Goal: Task Accomplishment & Management: Complete application form

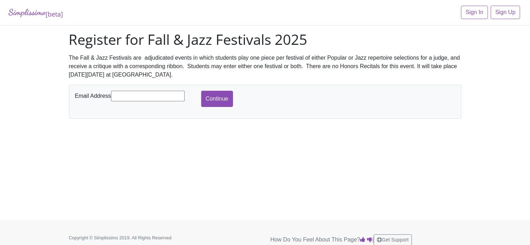
click at [145, 95] on input "text" at bounding box center [148, 96] width 74 height 11
type input "[PERSON_NAME][EMAIL_ADDRESS][DOMAIN_NAME]"
click at [213, 101] on input "Continue" at bounding box center [217, 99] width 32 height 16
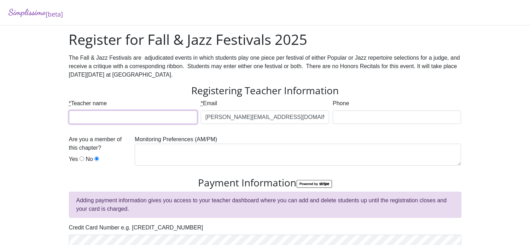
click at [171, 121] on input "* Teacher name" at bounding box center [133, 117] width 128 height 13
type input "[PERSON_NAME]"
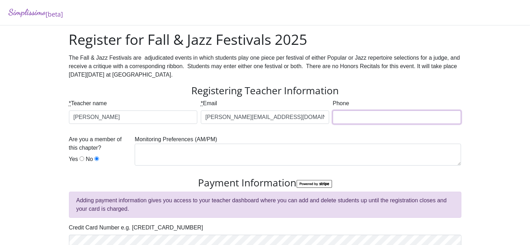
click at [335, 119] on input "Phone" at bounding box center [397, 117] width 128 height 13
type input "8176376983"
click at [80, 161] on input "Yes" at bounding box center [82, 159] width 5 height 5
radio input "true"
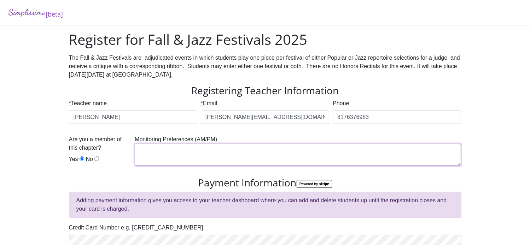
click at [156, 152] on textarea at bounding box center [298, 155] width 326 height 22
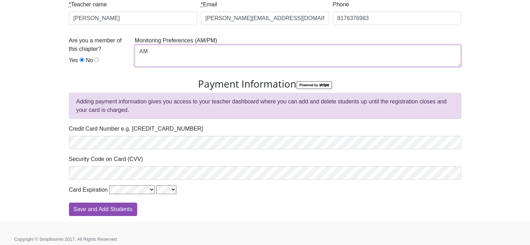
scroll to position [103, 0]
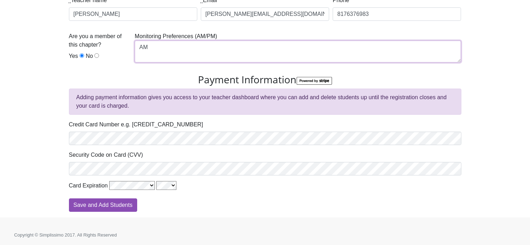
type textarea "AM"
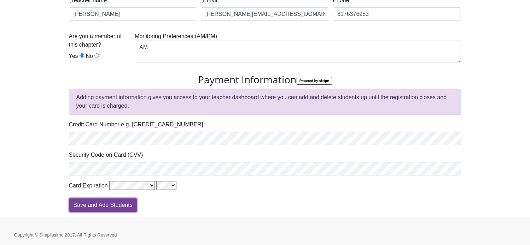
click at [100, 201] on input "Save and Add Students" at bounding box center [103, 205] width 68 height 13
type input "Processing"
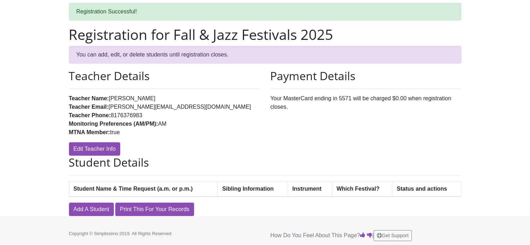
scroll to position [30, 0]
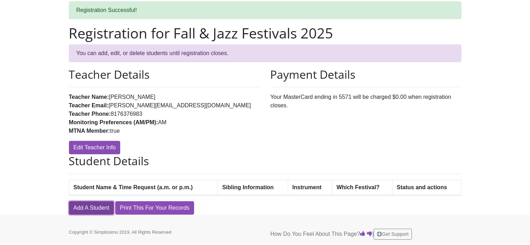
click at [97, 205] on link "Add A Student" at bounding box center [91, 208] width 45 height 13
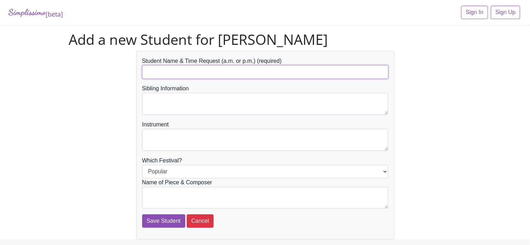
click at [184, 71] on input "text" at bounding box center [265, 71] width 246 height 13
type input "Maria Previto"
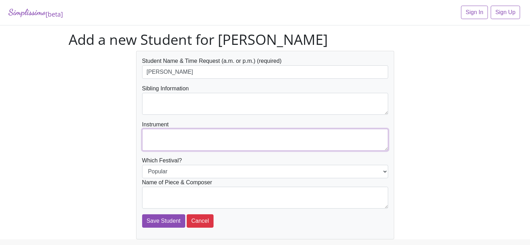
click at [193, 142] on textarea at bounding box center [265, 140] width 246 height 22
click at [384, 112] on textarea at bounding box center [265, 104] width 246 height 22
type textarea "Piano"
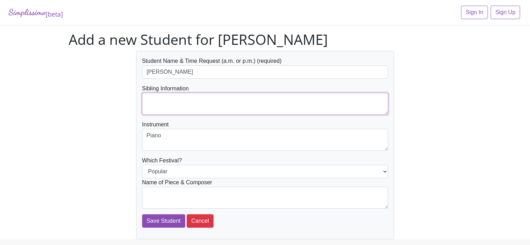
click at [368, 111] on textarea at bounding box center [265, 104] width 246 height 22
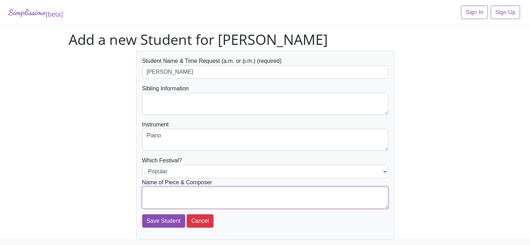
click at [213, 192] on textarea at bounding box center [265, 198] width 246 height 22
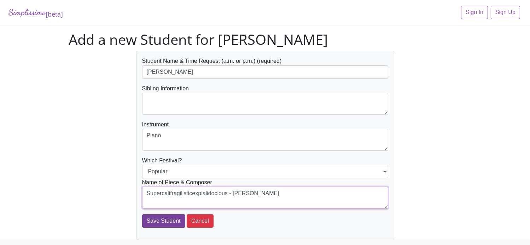
type textarea "Supercalifragilisticexpialidocious - Sherman"
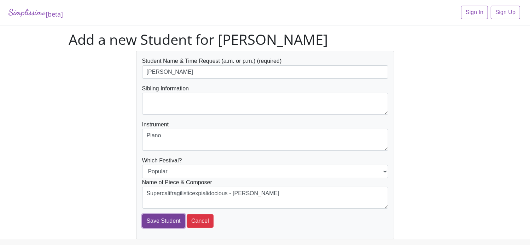
click at [158, 225] on input "Save Student" at bounding box center [163, 221] width 43 height 13
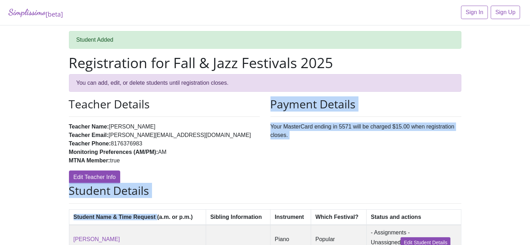
drag, startPoint x: 0, startPoint y: 0, endPoint x: 222, endPoint y: 167, distance: 277.8
click at [222, 167] on div "Registration for Fall & Jazz Festivals 2025 You can add, edit, or delete studen…" at bounding box center [265, 163] width 403 height 219
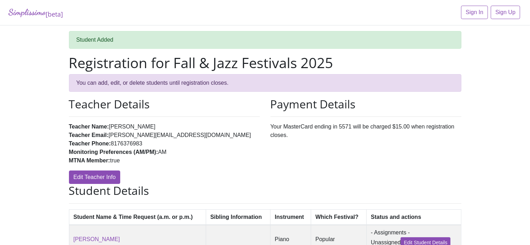
click at [203, 168] on div "Teacher Details Teacher Name: Josie Roberts Teacher Email: josiemoses@hotmail.c…" at bounding box center [165, 141] width 202 height 87
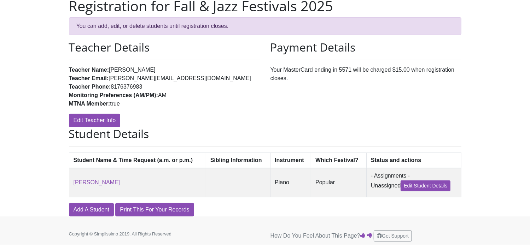
scroll to position [60, 0]
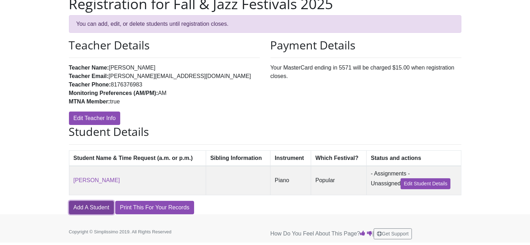
click at [100, 208] on link "Add A Student" at bounding box center [91, 207] width 45 height 13
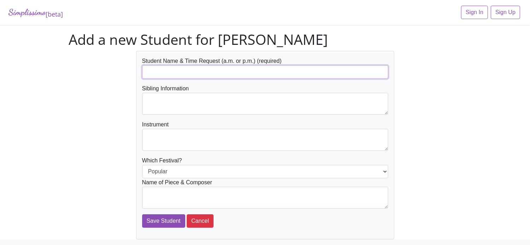
click at [176, 74] on input "text" at bounding box center [265, 71] width 246 height 13
type input "Maria Previto"
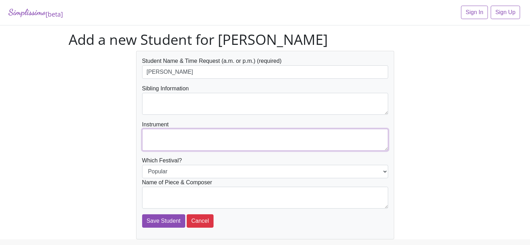
click at [183, 134] on textarea at bounding box center [265, 140] width 246 height 22
type textarea "Piano"
click at [215, 166] on select "Popular Jazz" at bounding box center [265, 171] width 246 height 13
select select "Jazz"
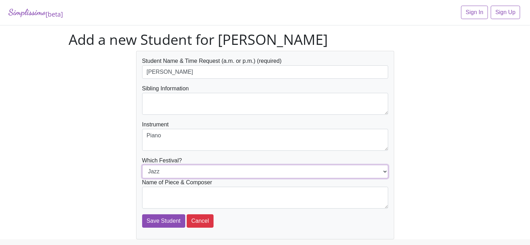
click at [142, 165] on select "Popular Jazz" at bounding box center [265, 171] width 246 height 13
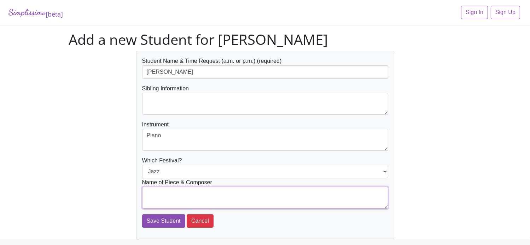
click at [211, 198] on textarea at bounding box center [265, 198] width 246 height 22
type textarea "Snowboard Boogie - Mier"
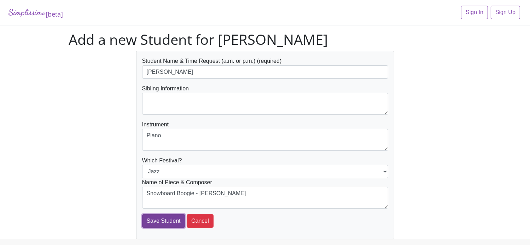
click at [159, 220] on input "Save Student" at bounding box center [163, 221] width 43 height 13
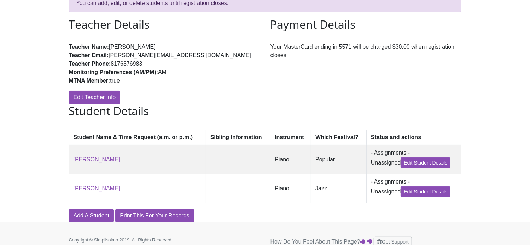
scroll to position [90, 0]
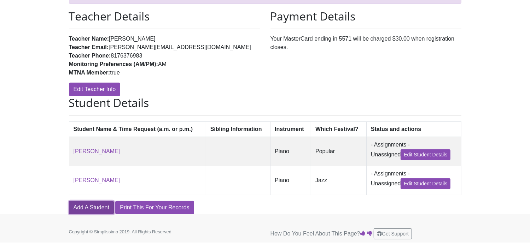
click at [102, 207] on link "Add A Student" at bounding box center [91, 207] width 45 height 13
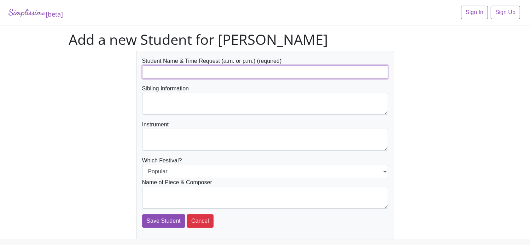
click at [170, 70] on input "text" at bounding box center [265, 71] width 246 height 13
type input "[PERSON_NAME]"
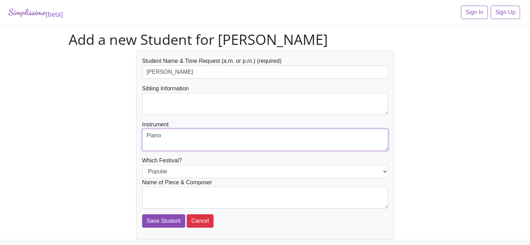
type textarea "Piano"
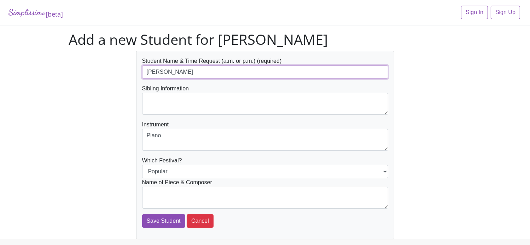
click at [236, 71] on input "[PERSON_NAME]" at bounding box center [265, 71] width 246 height 13
type input "[PERSON_NAME] a.m."
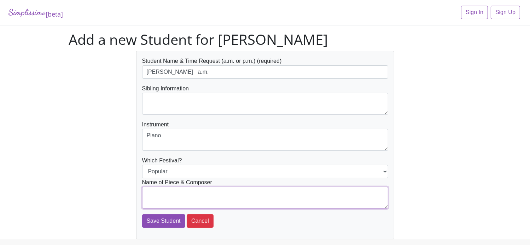
click at [235, 191] on textarea at bounding box center [265, 198] width 246 height 22
type textarea "Nuvole Bianche - Einaudi"
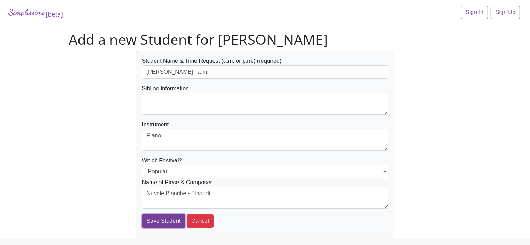
click at [176, 220] on input "Save Student" at bounding box center [163, 221] width 43 height 13
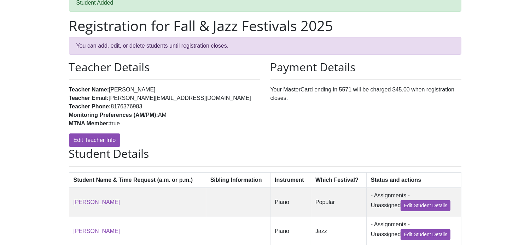
scroll to position [120, 0]
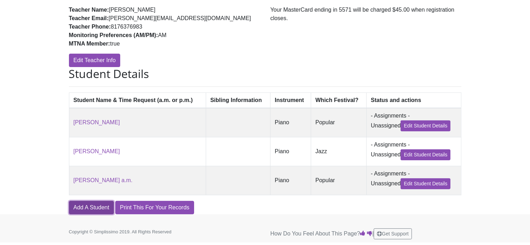
click at [99, 208] on link "Add A Student" at bounding box center [91, 207] width 45 height 13
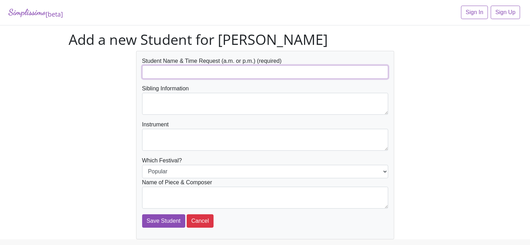
click at [182, 72] on input "text" at bounding box center [265, 71] width 246 height 13
type input "[PERSON_NAME] a.m."
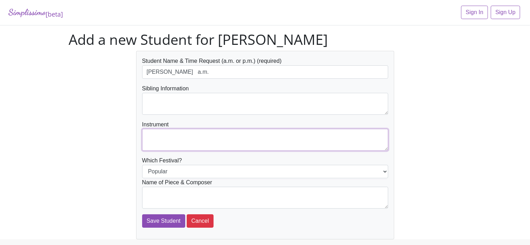
click at [177, 133] on textarea at bounding box center [265, 140] width 246 height 22
type textarea "Piano"
click at [187, 171] on select "Popular Jazz" at bounding box center [265, 171] width 246 height 13
select select "Jazz"
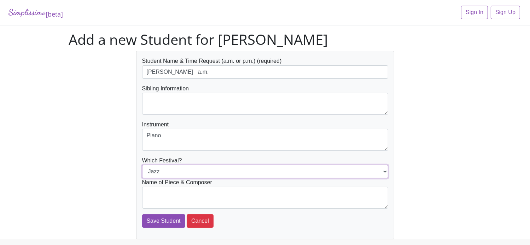
click at [142, 165] on select "Popular Jazz" at bounding box center [265, 171] width 246 height 13
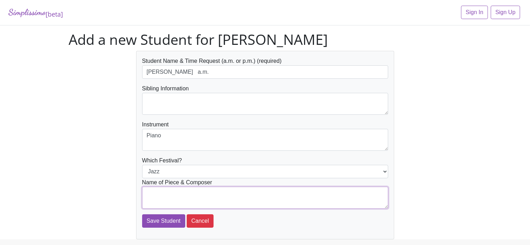
click at [186, 198] on textarea at bounding box center [265, 198] width 246 height 22
type textarea "Waterfront Jazz - Mier"
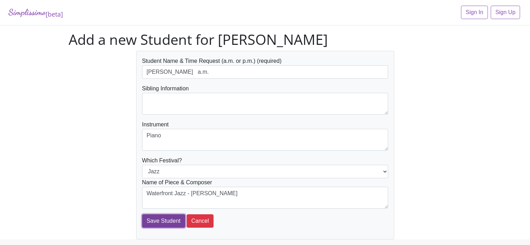
click at [161, 224] on input "Save Student" at bounding box center [163, 221] width 43 height 13
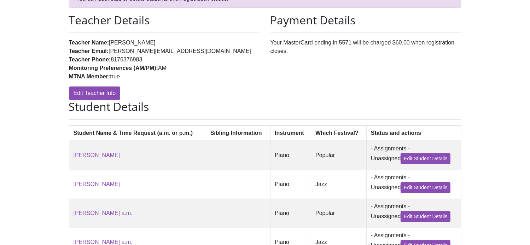
scroll to position [150, 0]
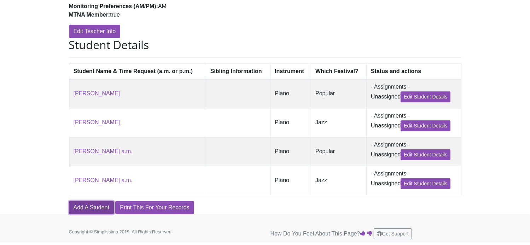
click at [85, 209] on link "Add A Student" at bounding box center [91, 207] width 45 height 13
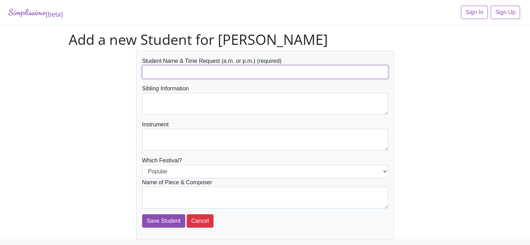
click at [163, 77] on input "text" at bounding box center [265, 71] width 246 height 13
type input "Gianna Nelson"
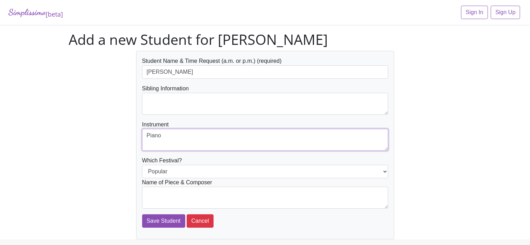
type textarea "Piano"
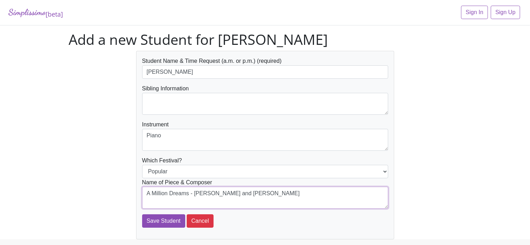
type textarea "A Million Dreams - Pasek and Paul"
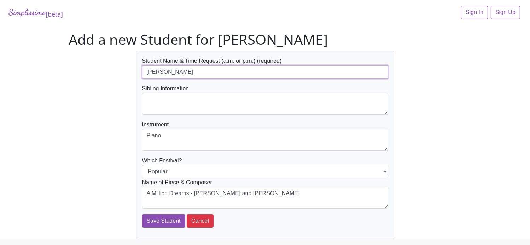
click at [239, 78] on input "Gianna Nelson" at bounding box center [265, 71] width 246 height 13
type input "[PERSON_NAME] a.m. the earliest time in the morning please"
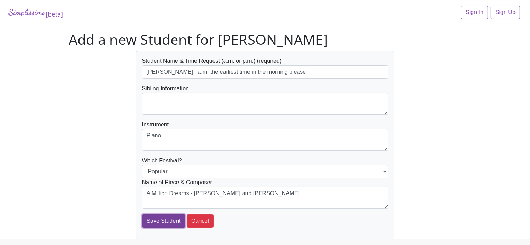
click at [161, 222] on input "Save Student" at bounding box center [163, 221] width 43 height 13
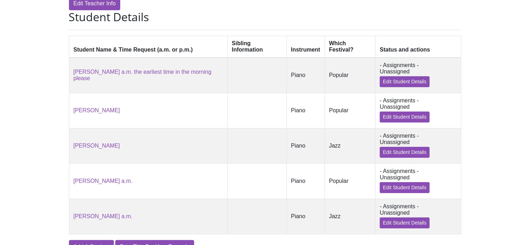
scroll to position [180, 0]
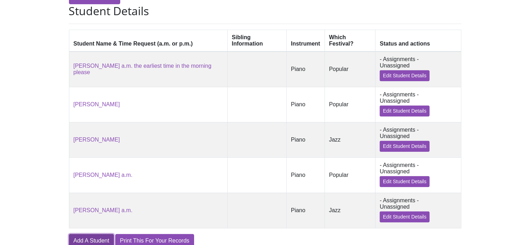
click at [98, 234] on link "Add A Student" at bounding box center [91, 240] width 45 height 13
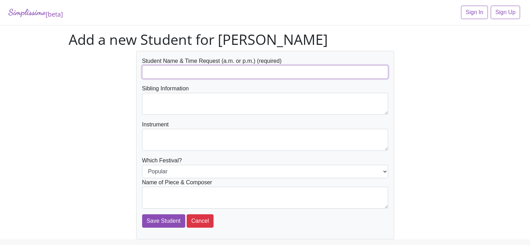
click at [184, 67] on input "text" at bounding box center [265, 71] width 246 height 13
type input "[PERSON_NAME] a.m. the earliest time in the morning please"
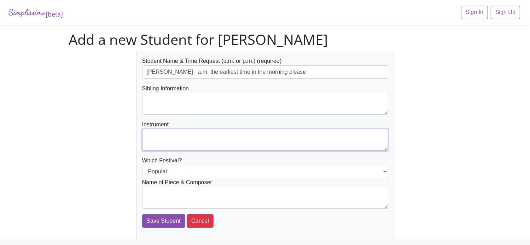
click at [196, 132] on textarea at bounding box center [265, 140] width 246 height 22
type textarea "piano"
click at [239, 171] on select "Popular Jazz" at bounding box center [265, 171] width 246 height 13
select select "Jazz"
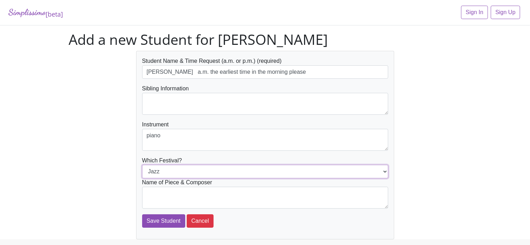
click at [142, 165] on select "Popular Jazz" at bounding box center [265, 171] width 246 height 13
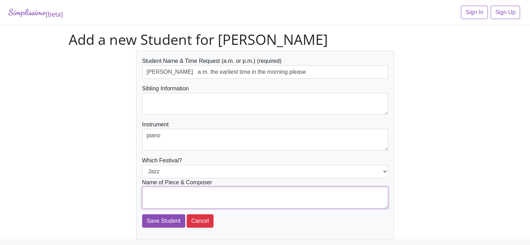
click at [233, 199] on textarea at bounding box center [265, 198] width 246 height 22
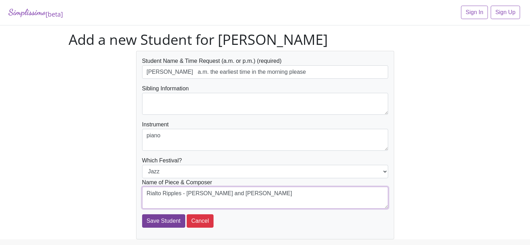
type textarea "Rialto Ripples - Gershwin and Donaldson"
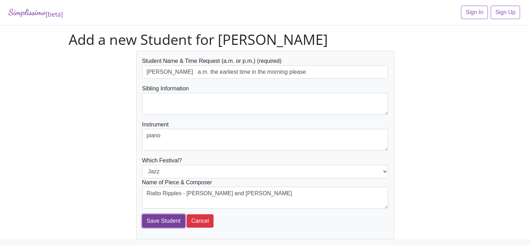
click at [168, 220] on input "Save Student" at bounding box center [163, 221] width 43 height 13
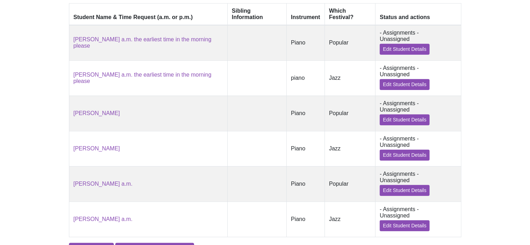
scroll to position [210, 0]
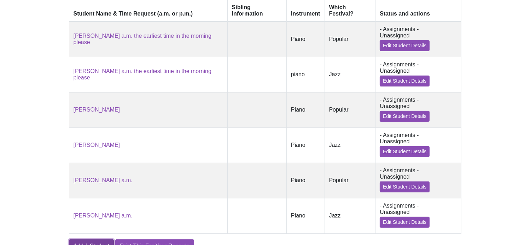
click at [95, 240] on link "Add A Student" at bounding box center [91, 246] width 45 height 13
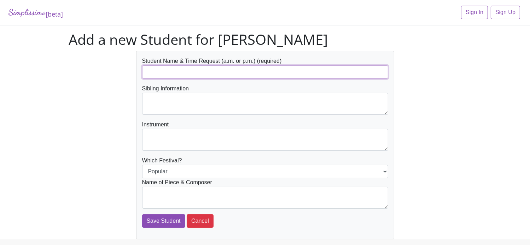
click at [186, 75] on input "text" at bounding box center [265, 71] width 246 height 13
type input "[PERSON_NAME]"
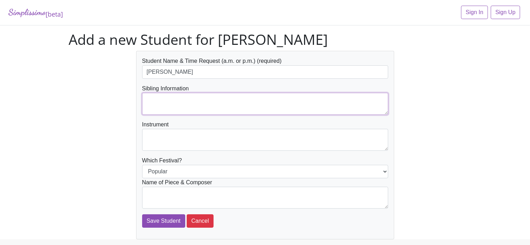
click at [190, 101] on textarea at bounding box center [265, 104] width 246 height 22
type textarea "[PERSON_NAME], [PERSON_NAME], and [PERSON_NAME]"
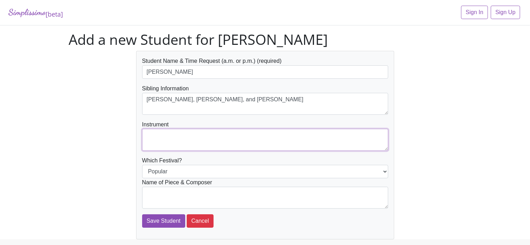
click at [192, 140] on textarea at bounding box center [265, 140] width 246 height 22
type textarea "Piano"
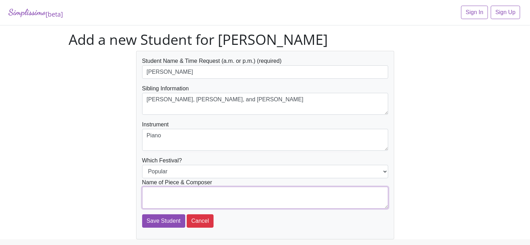
click at [199, 188] on textarea at bounding box center [265, 198] width 246 height 22
type textarea "[PERSON_NAME]"
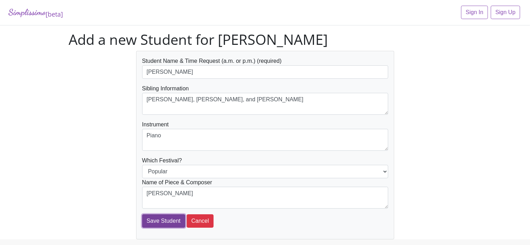
click at [165, 220] on input "Save Student" at bounding box center [163, 221] width 43 height 13
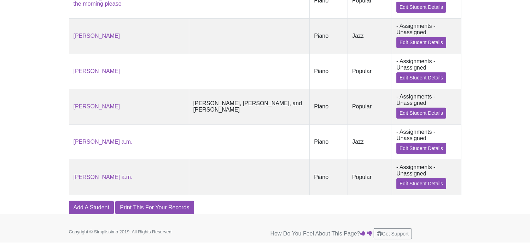
scroll to position [301, 0]
click at [411, 108] on link "Edit Student Details" at bounding box center [421, 113] width 50 height 11
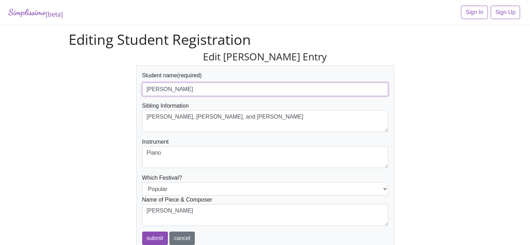
click at [329, 94] on input "[PERSON_NAME]" at bounding box center [265, 89] width 246 height 13
type input "[PERSON_NAME] a.m."
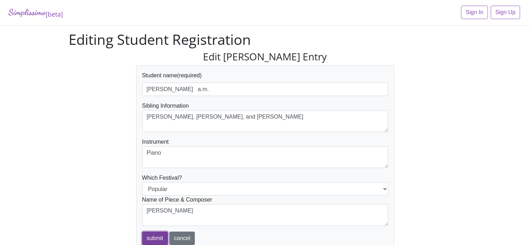
click at [156, 235] on input "submit" at bounding box center [155, 238] width 26 height 13
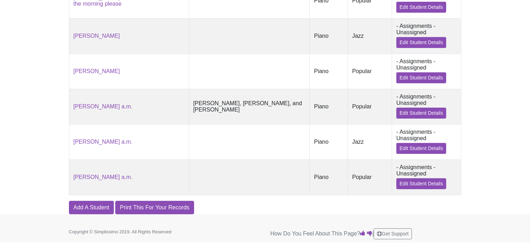
scroll to position [301, 0]
click at [97, 203] on link "Add A Student" at bounding box center [91, 207] width 45 height 13
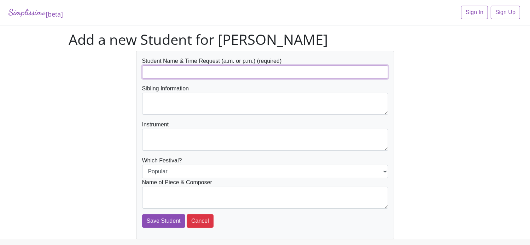
click at [178, 73] on input "text" at bounding box center [265, 71] width 246 height 13
type input "[PERSON_NAME] a.m."
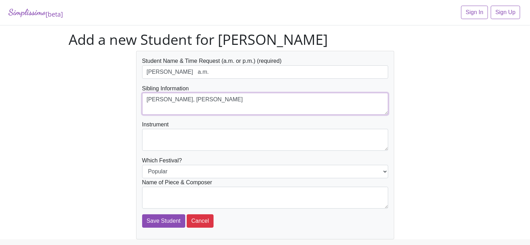
type textarea "[PERSON_NAME], [PERSON_NAME]"
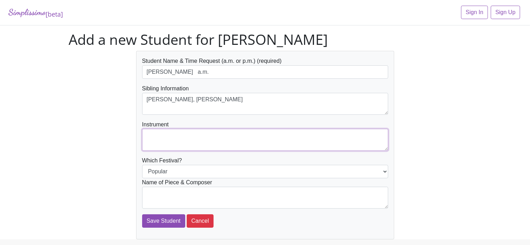
click at [192, 135] on textarea at bounding box center [265, 140] width 246 height 22
type textarea "piano"
click at [223, 169] on select "Popular Jazz" at bounding box center [265, 171] width 246 height 13
select select "Jazz"
click at [142, 165] on select "Popular Jazz" at bounding box center [265, 171] width 246 height 13
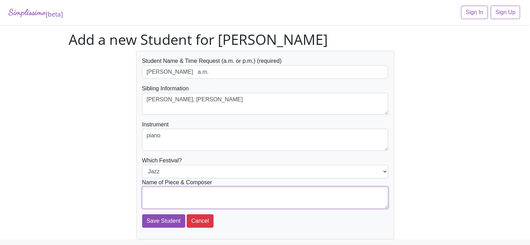
click at [222, 193] on textarea at bounding box center [265, 198] width 246 height 22
type textarea "Snowboard Boogie - Mier"
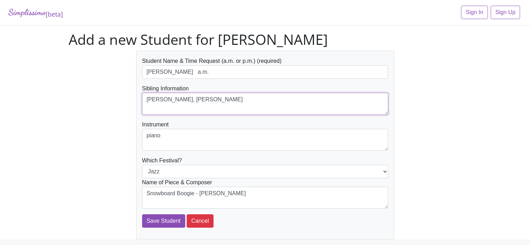
click at [211, 99] on textarea "[PERSON_NAME], [PERSON_NAME]" at bounding box center [265, 104] width 246 height 22
drag, startPoint x: 210, startPoint y: 94, endPoint x: 146, endPoint y: 101, distance: 65.1
click at [146, 101] on textarea "[PERSON_NAME], [PERSON_NAME]" at bounding box center [265, 104] width 246 height 22
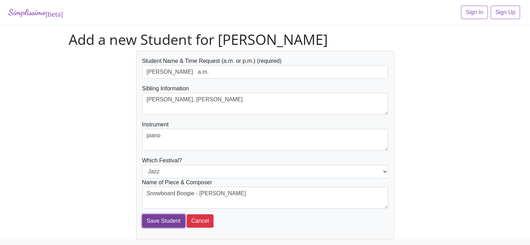
click at [163, 222] on input "Save Student" at bounding box center [163, 221] width 43 height 13
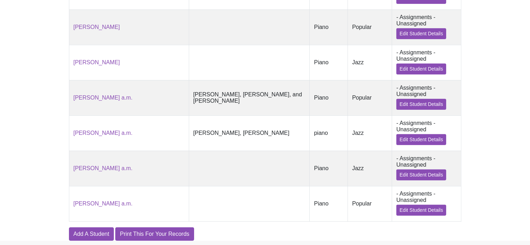
scroll to position [311, 0]
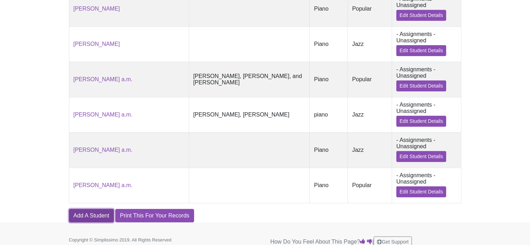
click at [90, 223] on link "Add A Student" at bounding box center [91, 215] width 45 height 13
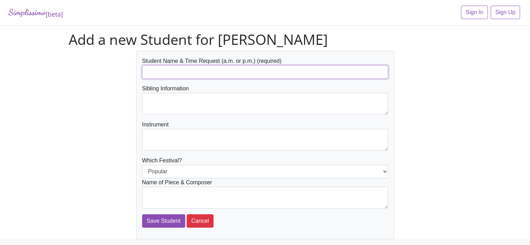
click at [205, 71] on input "text" at bounding box center [265, 71] width 246 height 13
click at [205, 71] on input "Z" at bounding box center [265, 71] width 246 height 13
type input "[PERSON_NAME] a.m."
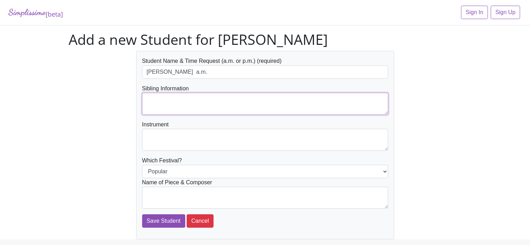
click at [202, 100] on textarea at bounding box center [265, 104] width 246 height 22
drag, startPoint x: 202, startPoint y: 100, endPoint x: 211, endPoint y: 89, distance: 14.0
click at [211, 89] on div "Sibling Information" at bounding box center [265, 100] width 246 height 30
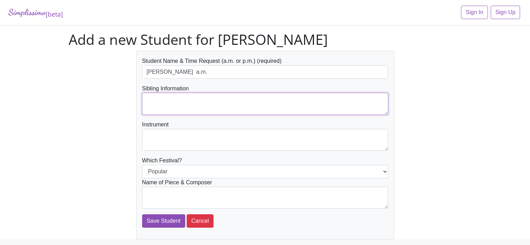
paste textarea "[PERSON_NAME], [PERSON_NAME]"
click at [199, 99] on textarea "[PERSON_NAME], [PERSON_NAME]" at bounding box center [265, 104] width 246 height 22
click at [232, 99] on textarea "Joseph, Michael, and Teresa Tay" at bounding box center [265, 104] width 246 height 22
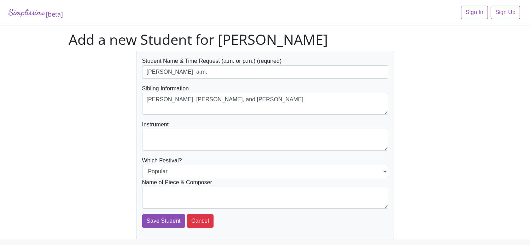
drag, startPoint x: 230, startPoint y: 91, endPoint x: 230, endPoint y: 99, distance: 8.5
click at [230, 99] on div "Sibling Information Joseph, Michael, and Teresa Tay" at bounding box center [265, 100] width 246 height 30
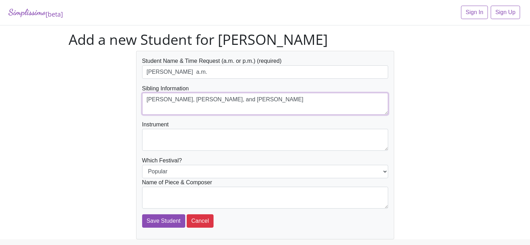
click at [230, 99] on textarea "Joseph, Michael, and Teresa Tay" at bounding box center [265, 104] width 246 height 22
drag, startPoint x: 230, startPoint y: 99, endPoint x: 145, endPoint y: 104, distance: 85.3
click at [145, 104] on textarea "Joseph, Michael, and Teresa Tay" at bounding box center [265, 104] width 246 height 22
paste textarea "Zelie"
click at [146, 100] on textarea "[PERSON_NAME], [PERSON_NAME]" at bounding box center [265, 104] width 246 height 22
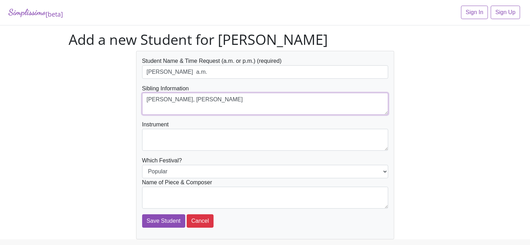
drag, startPoint x: 146, startPoint y: 100, endPoint x: 211, endPoint y: 100, distance: 64.4
click at [211, 100] on textarea "[PERSON_NAME], [PERSON_NAME]" at bounding box center [265, 104] width 246 height 22
paste textarea
type textarea "[PERSON_NAME], [PERSON_NAME]"
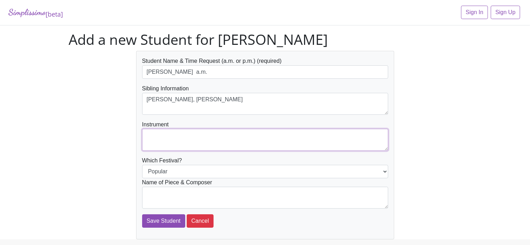
click at [204, 130] on textarea at bounding box center [265, 140] width 246 height 22
type textarea "piano"
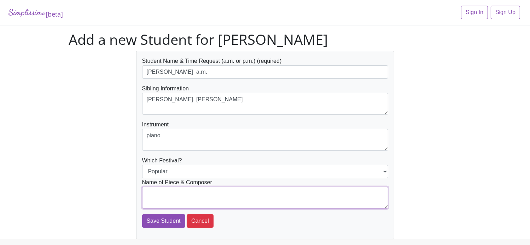
click at [215, 194] on textarea at bounding box center [265, 198] width 246 height 22
type textarea "Do You Want to Build a Snowman? - Lopez"
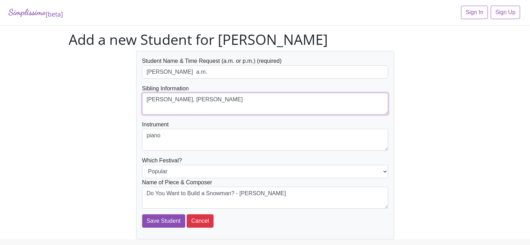
click at [201, 100] on textarea "[PERSON_NAME], [PERSON_NAME]" at bounding box center [265, 104] width 246 height 22
click at [216, 101] on textarea "[PERSON_NAME], [PERSON_NAME]" at bounding box center [265, 104] width 246 height 22
drag, startPoint x: 216, startPoint y: 101, endPoint x: 143, endPoint y: 100, distance: 72.8
click at [143, 100] on textarea "[PERSON_NAME], [PERSON_NAME]" at bounding box center [265, 104] width 246 height 22
type textarea "[PERSON_NAME], [PERSON_NAME]"
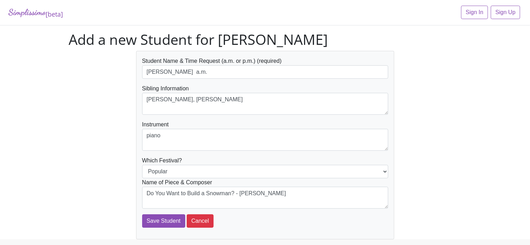
click at [222, 122] on div "Instrument piano" at bounding box center [265, 136] width 246 height 30
click at [169, 216] on input "Save Student" at bounding box center [163, 221] width 43 height 13
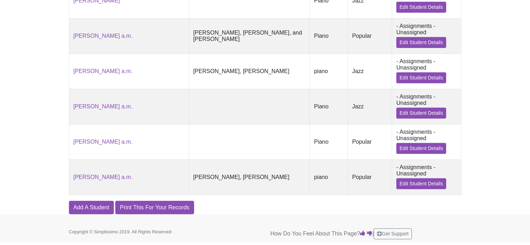
scroll to position [377, 0]
click at [93, 208] on link "Add A Student" at bounding box center [91, 207] width 45 height 13
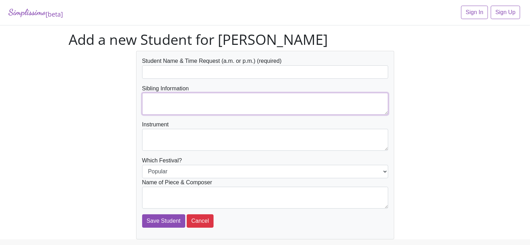
click at [165, 101] on textarea at bounding box center [265, 104] width 246 height 22
paste textarea "[PERSON_NAME], [PERSON_NAME]"
type textarea "[PERSON_NAME], [PERSON_NAME]"
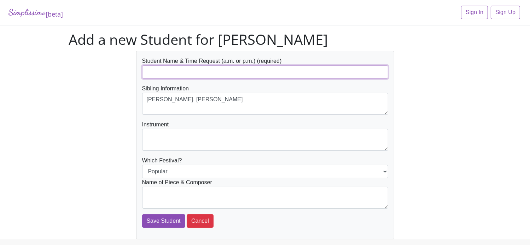
click at [180, 68] on input "text" at bounding box center [265, 71] width 246 height 13
type input "[PERSON_NAME] a.m."
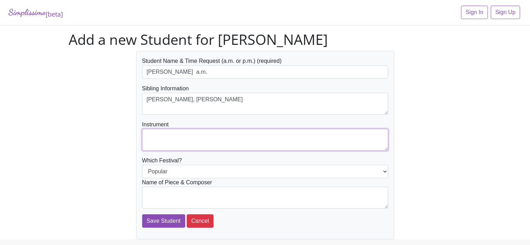
click at [190, 143] on textarea at bounding box center [265, 140] width 246 height 22
type textarea "piano"
click at [197, 172] on select "Popular Jazz" at bounding box center [265, 171] width 246 height 13
select select "Jazz"
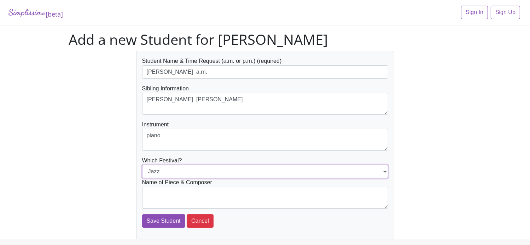
click at [142, 165] on select "Popular Jazz" at bounding box center [265, 171] width 246 height 13
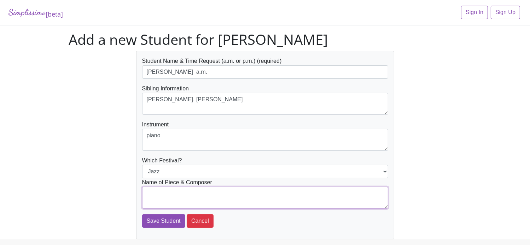
click at [201, 200] on textarea at bounding box center [265, 198] width 246 height 22
type textarea "So Many Toys - Faber"
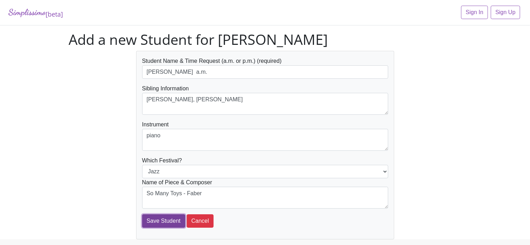
click at [156, 219] on input "Save Student" at bounding box center [163, 221] width 43 height 13
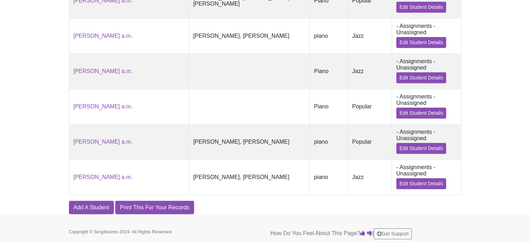
scroll to position [410, 0]
click at [89, 215] on link "Add A Student" at bounding box center [91, 207] width 45 height 13
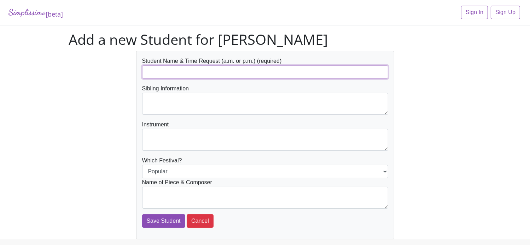
click at [184, 77] on input "text" at bounding box center [265, 71] width 246 height 13
type input "[PERSON_NAME] a.m."
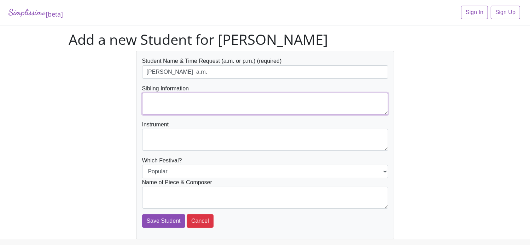
click at [181, 103] on textarea at bounding box center [265, 104] width 246 height 22
paste textarea "[PERSON_NAME], [PERSON_NAME]"
click at [181, 103] on textarea "[PERSON_NAME], [PERSON_NAME]" at bounding box center [265, 104] width 246 height 22
click at [185, 100] on textarea "[PERSON_NAME], [PERSON_NAME]" at bounding box center [265, 104] width 246 height 22
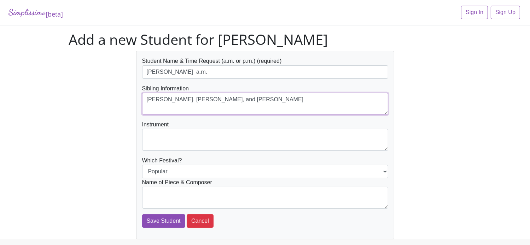
click at [217, 101] on textarea "Joseph, Zelie, and Teresa Tay" at bounding box center [265, 104] width 246 height 22
drag, startPoint x: 222, startPoint y: 104, endPoint x: 144, endPoint y: 101, distance: 77.5
click at [144, 101] on textarea "Joseph, Zelie, and Teresa Tay" at bounding box center [265, 104] width 246 height 22
type textarea "Joseph, Zelie, and Teresa Tay"
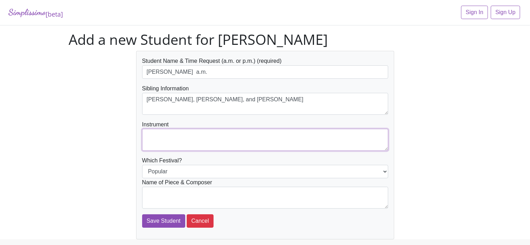
click at [172, 140] on textarea at bounding box center [265, 140] width 246 height 22
type textarea "piano"
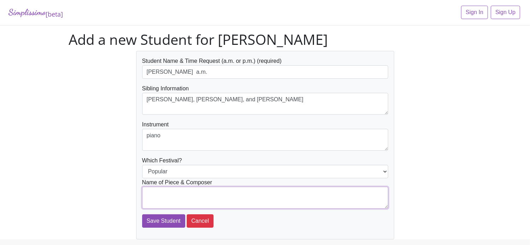
click at [180, 199] on textarea at bounding box center [265, 198] width 246 height 22
type textarea "Take Me Out to the Ballgame - Tilzer"
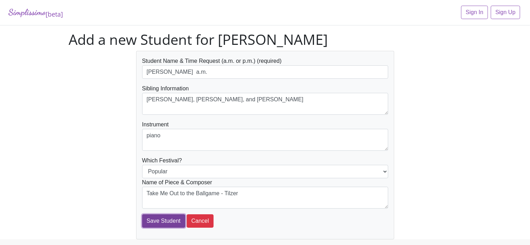
click at [170, 225] on input "Save Student" at bounding box center [163, 221] width 43 height 13
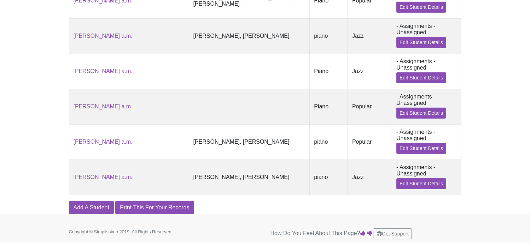
scroll to position [452, 0]
click at [92, 208] on link "Add A Student" at bounding box center [91, 207] width 45 height 13
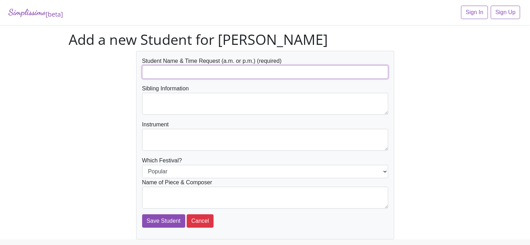
click at [181, 76] on input "text" at bounding box center [265, 71] width 246 height 13
type input "[PERSON_NAME] a.m."
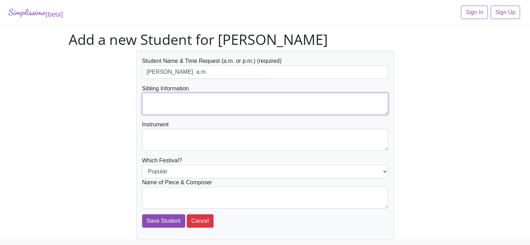
click at [187, 97] on textarea at bounding box center [265, 104] width 246 height 22
paste textarea "Joseph, Zelie, and Teresa Tay"
type textarea "Joseph, Zelie, and Teresa Tay"
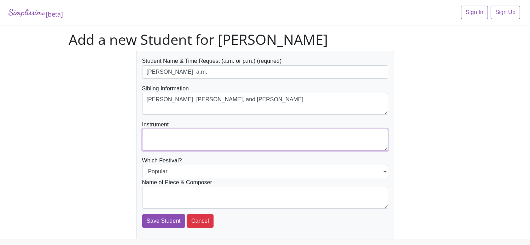
click at [194, 134] on textarea at bounding box center [265, 140] width 246 height 22
type textarea "piano"
click at [205, 170] on select "Popular Jazz" at bounding box center [265, 171] width 246 height 13
select select "Jazz"
click at [142, 165] on select "Popular Jazz" at bounding box center [265, 171] width 246 height 13
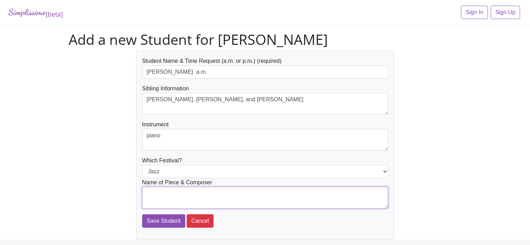
click at [207, 194] on textarea at bounding box center [265, 198] width 246 height 22
type textarea "Fast Track Boogie - Mier"
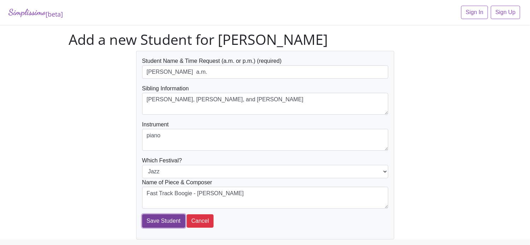
click at [167, 217] on input "Save Student" at bounding box center [163, 221] width 43 height 13
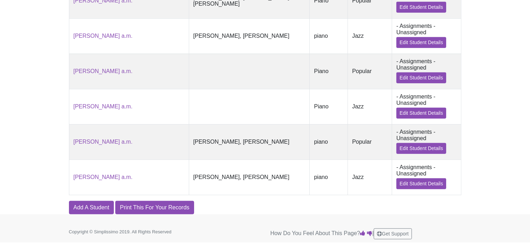
scroll to position [490, 0]
click at [95, 205] on link "Add A Student" at bounding box center [91, 207] width 45 height 13
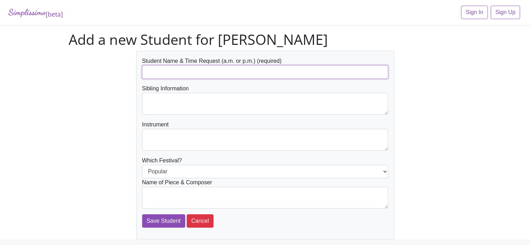
click at [167, 75] on input "text" at bounding box center [265, 71] width 246 height 13
type input "[PERSON_NAME] a.m."
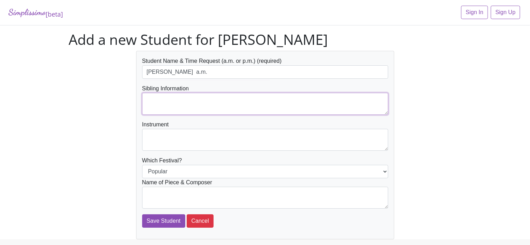
click at [165, 100] on textarea at bounding box center [265, 104] width 246 height 22
paste textarea "[PERSON_NAME], [PERSON_NAME], and [PERSON_NAME]"
click at [165, 100] on textarea "[PERSON_NAME], [PERSON_NAME], and [PERSON_NAME]" at bounding box center [265, 104] width 246 height 22
click at [162, 100] on textarea "[PERSON_NAME], [PERSON_NAME], and [PERSON_NAME]" at bounding box center [265, 104] width 246 height 22
click at [217, 101] on textarea "[PERSON_NAME], [PERSON_NAME], and [PERSON_NAME]" at bounding box center [265, 104] width 246 height 22
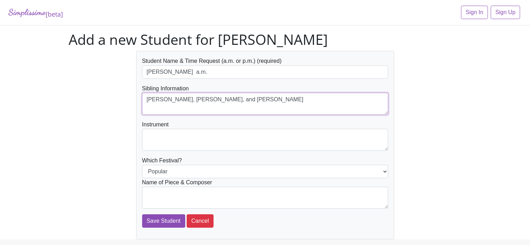
click at [220, 101] on textarea "[PERSON_NAME], [PERSON_NAME], and [PERSON_NAME]" at bounding box center [265, 104] width 246 height 22
type textarea "[PERSON_NAME], [PERSON_NAME], and [PERSON_NAME]"
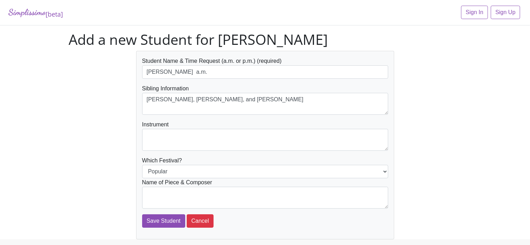
drag, startPoint x: 214, startPoint y: 92, endPoint x: 216, endPoint y: 101, distance: 9.1
click at [216, 101] on div "Sibling Information [PERSON_NAME], [PERSON_NAME], and [PERSON_NAME]" at bounding box center [265, 100] width 246 height 30
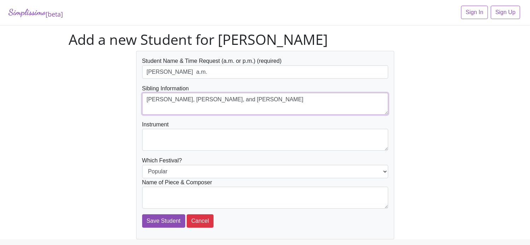
click at [223, 100] on textarea "[PERSON_NAME], [PERSON_NAME], and [PERSON_NAME]" at bounding box center [265, 104] width 246 height 22
drag, startPoint x: 223, startPoint y: 100, endPoint x: 146, endPoint y: 102, distance: 77.5
click at [146, 102] on textarea "[PERSON_NAME], [PERSON_NAME], and [PERSON_NAME]" at bounding box center [265, 104] width 246 height 22
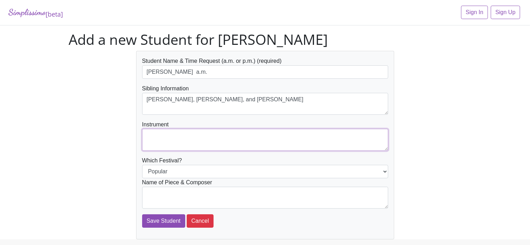
click at [170, 137] on textarea at bounding box center [265, 140] width 246 height 22
type textarea "piano"
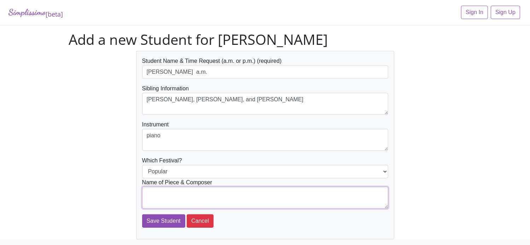
click at [185, 192] on textarea at bounding box center [265, 198] width 246 height 22
click at [235, 192] on textarea "Star Wars Theme - Williams" at bounding box center [265, 198] width 246 height 22
type textarea "Star Wars Theme - Williams"
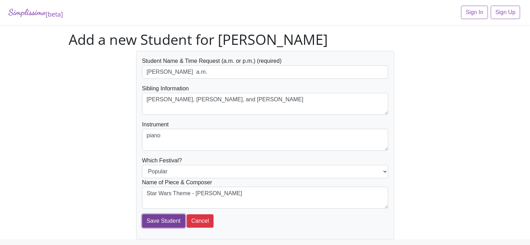
click at [163, 222] on input "Save Student" at bounding box center [163, 221] width 43 height 13
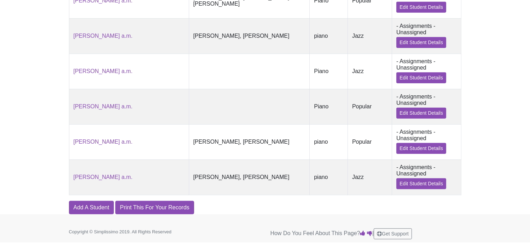
scroll to position [528, 0]
click at [91, 207] on link "Add A Student" at bounding box center [91, 207] width 45 height 13
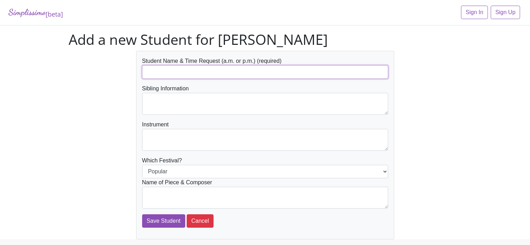
click at [193, 76] on input "text" at bounding box center [265, 71] width 246 height 13
type input "[PERSON_NAME] a.m."
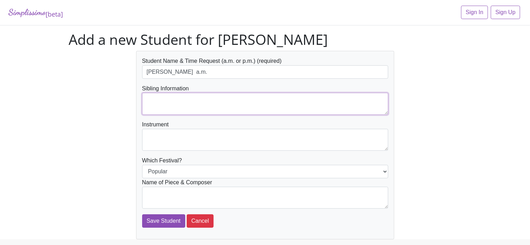
click at [190, 98] on textarea at bounding box center [265, 104] width 246 height 22
paste textarea "[PERSON_NAME], [PERSON_NAME], and [PERSON_NAME]"
type textarea "[PERSON_NAME], [PERSON_NAME], and [PERSON_NAME]"
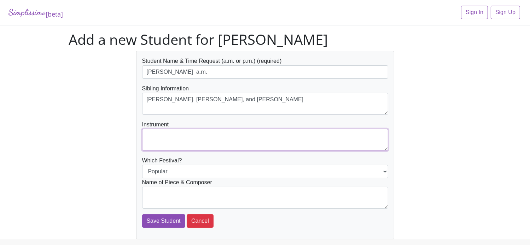
click at [196, 129] on textarea at bounding box center [265, 140] width 246 height 22
type textarea "piano"
click at [214, 170] on select "Popular Jazz" at bounding box center [265, 171] width 246 height 13
select select "Jazz"
click at [142, 165] on select "Popular Jazz" at bounding box center [265, 171] width 246 height 13
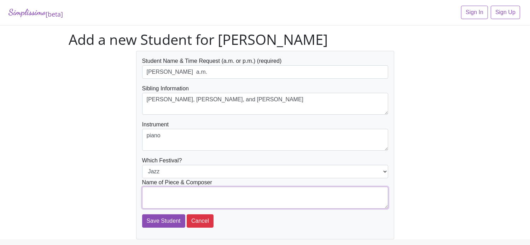
click at [217, 194] on textarea at bounding box center [265, 198] width 246 height 22
type textarea "Stompin' Five - Vandall"
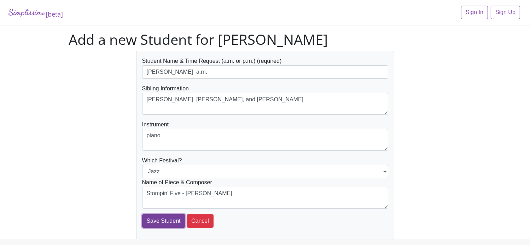
click at [162, 225] on input "Save Student" at bounding box center [163, 221] width 43 height 13
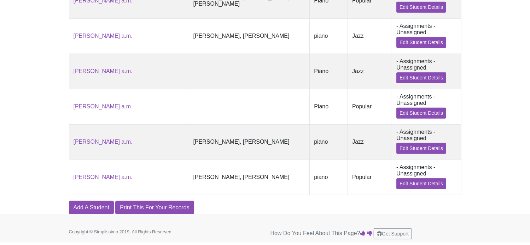
scroll to position [565, 0]
click at [97, 212] on link "Add A Student" at bounding box center [91, 207] width 45 height 13
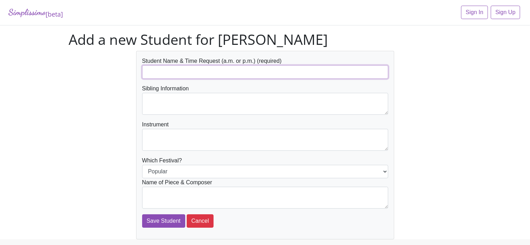
click at [188, 77] on input "text" at bounding box center [265, 71] width 246 height 13
type input "[PERSON_NAME] a.m."
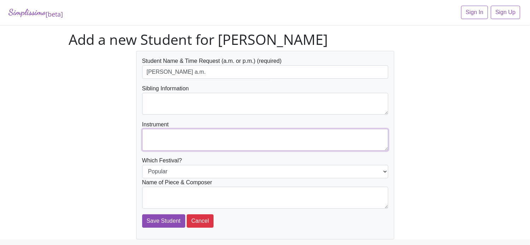
click at [192, 140] on textarea at bounding box center [265, 140] width 246 height 22
type textarea "piano"
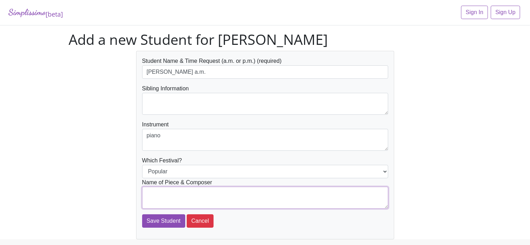
click at [213, 188] on textarea at bounding box center [265, 198] width 246 height 22
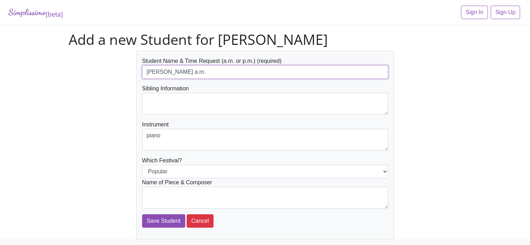
click at [229, 71] on input "[PERSON_NAME] a.m." at bounding box center [265, 71] width 246 height 13
type input "K"
type input "[PERSON_NAME]"
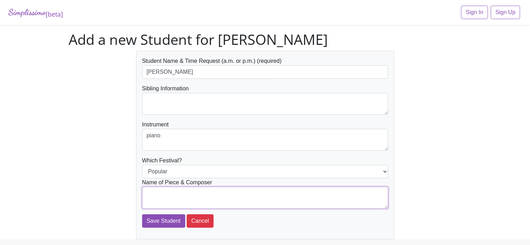
click at [279, 200] on textarea at bounding box center [265, 198] width 246 height 22
type textarea "Gummi Bears Theme - Silversher"
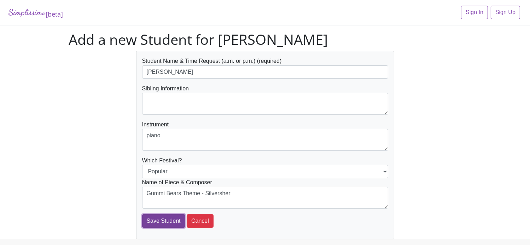
click at [161, 219] on input "Save Student" at bounding box center [163, 221] width 43 height 13
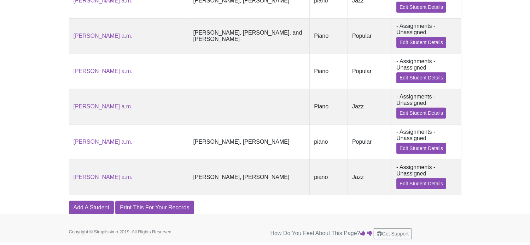
scroll to position [603, 0]
click at [83, 207] on link "Add A Student" at bounding box center [91, 207] width 45 height 13
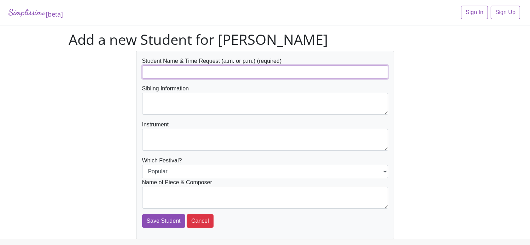
click at [191, 73] on input "text" at bounding box center [265, 71] width 246 height 13
type input "Micah Lopez"
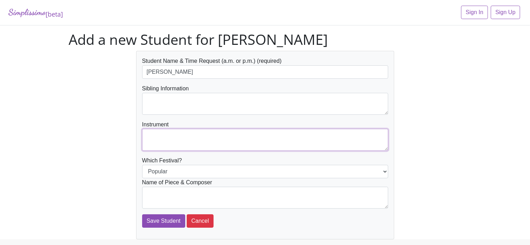
click at [183, 138] on textarea at bounding box center [265, 140] width 246 height 22
type textarea "P"
drag, startPoint x: 182, startPoint y: 136, endPoint x: 146, endPoint y: 137, distance: 35.7
click at [146, 137] on textarea "piano" at bounding box center [265, 140] width 246 height 22
type textarea "piano"
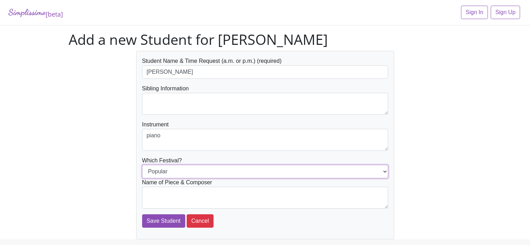
click at [169, 175] on select "Popular Jazz" at bounding box center [265, 171] width 246 height 13
select select "Jazz"
click at [142, 165] on select "Popular Jazz" at bounding box center [265, 171] width 246 height 13
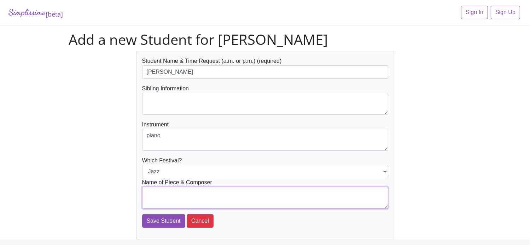
click at [169, 194] on textarea at bounding box center [265, 198] width 246 height 22
type textarea "The Thing-a-ma-jig - Mier"
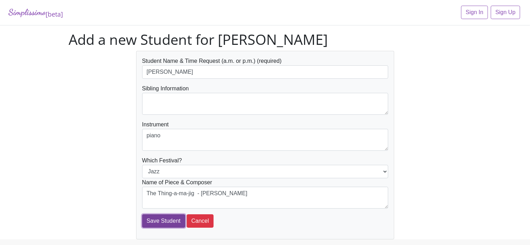
click at [161, 221] on input "Save Student" at bounding box center [163, 221] width 43 height 13
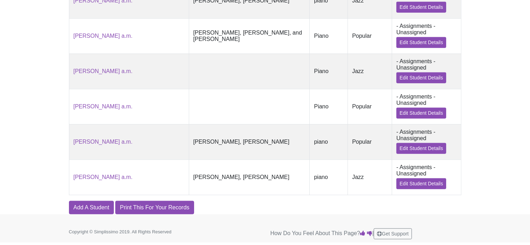
scroll to position [641, 0]
click at [92, 209] on link "Add A Student" at bounding box center [91, 207] width 45 height 13
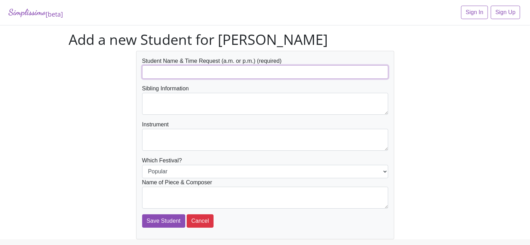
click at [175, 73] on input "text" at bounding box center [265, 71] width 246 height 13
type input "[PERSON_NAME]"
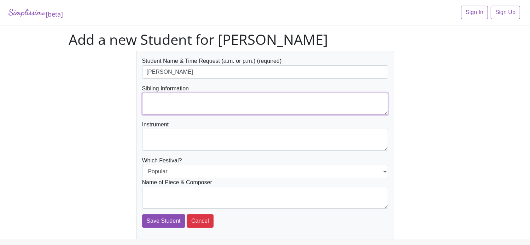
click at [172, 103] on textarea at bounding box center [265, 104] width 246 height 22
type textarea "[PERSON_NAME]"
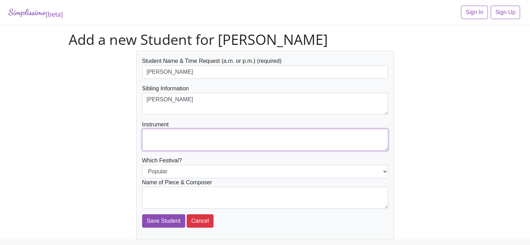
click at [178, 134] on textarea at bounding box center [265, 140] width 246 height 22
paste textarea "piano"
click at [178, 134] on textarea "piano" at bounding box center [265, 140] width 246 height 22
type textarea "piano"
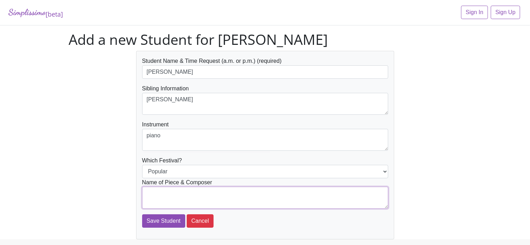
click at [186, 196] on textarea at bounding box center [265, 198] width 246 height 22
type textarea "Part of Your World - Menken"
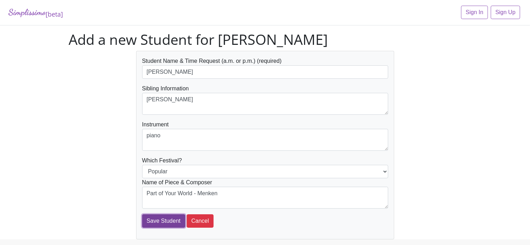
click at [168, 218] on input "Save Student" at bounding box center [163, 221] width 43 height 13
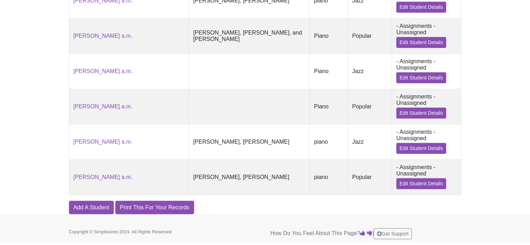
scroll to position [678, 0]
click at [99, 210] on link "Add A Student" at bounding box center [91, 207] width 45 height 13
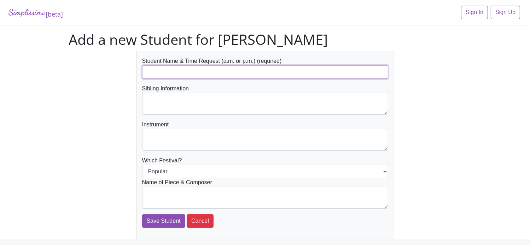
click at [176, 71] on input "text" at bounding box center [265, 71] width 246 height 13
type input "[PERSON_NAME]"
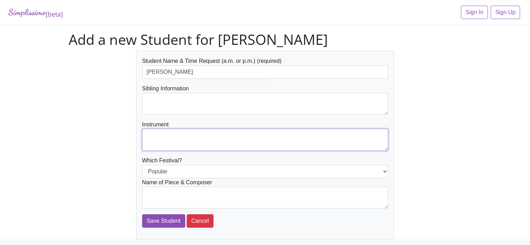
click at [176, 135] on textarea at bounding box center [265, 140] width 246 height 22
paste textarea "piano"
type textarea "piano"
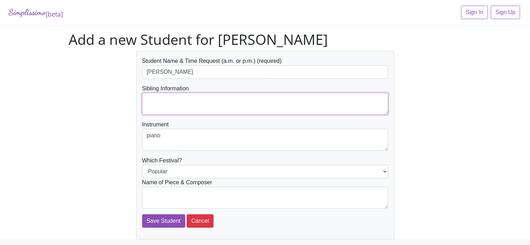
click at [182, 93] on textarea at bounding box center [265, 104] width 246 height 22
click at [182, 93] on textarea "J" at bounding box center [265, 104] width 246 height 22
type textarea "[PERSON_NAME]"
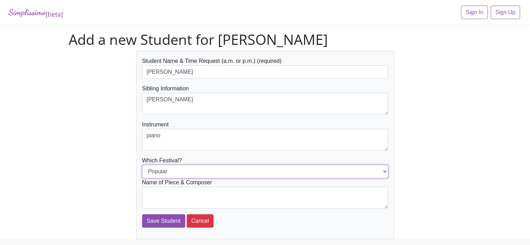
click at [199, 172] on select "Popular Jazz" at bounding box center [265, 171] width 246 height 13
select select "Jazz"
click at [142, 165] on select "Popular Jazz" at bounding box center [265, 171] width 246 height 13
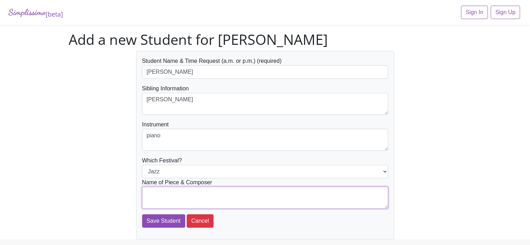
click at [197, 196] on textarea at bounding box center [265, 198] width 246 height 22
type textarea "Sand Castles - Mier"
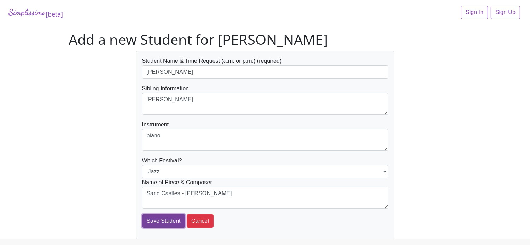
click at [156, 219] on input "Save Student" at bounding box center [163, 221] width 43 height 13
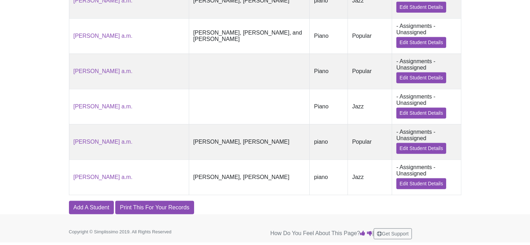
scroll to position [716, 0]
click at [98, 207] on link "Add A Student" at bounding box center [91, 207] width 45 height 13
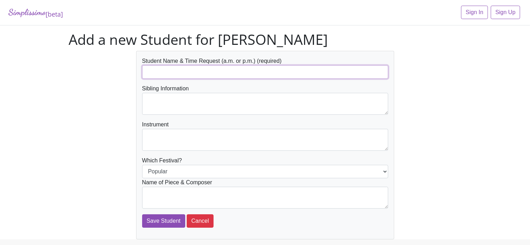
click at [177, 71] on input "text" at bounding box center [265, 71] width 246 height 13
type input "[PERSON_NAME]"
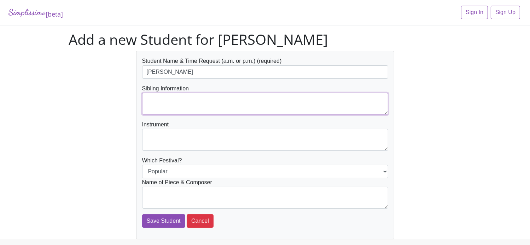
click at [181, 100] on textarea at bounding box center [265, 104] width 246 height 22
type textarea "[PERSON_NAME]"
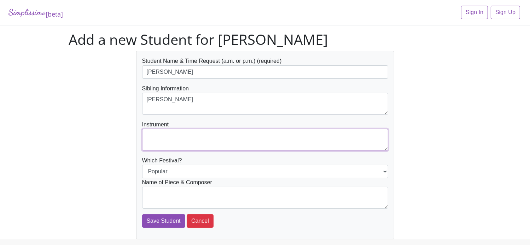
click at [186, 135] on textarea at bounding box center [265, 140] width 246 height 22
paste textarea "piano"
type textarea "piano"
click at [212, 173] on select "Popular Jazz" at bounding box center [265, 171] width 246 height 13
select select "Jazz"
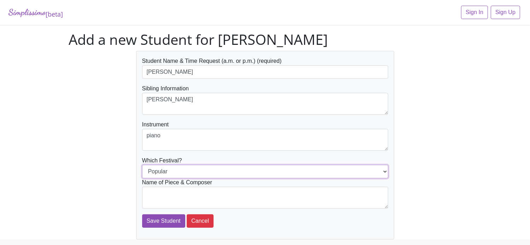
click at [142, 165] on select "Popular Jazz" at bounding box center [265, 171] width 246 height 13
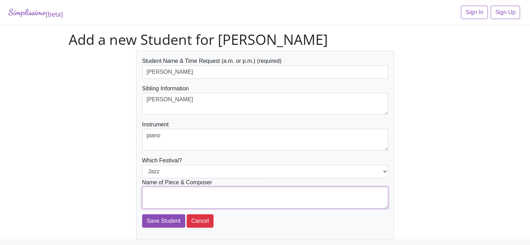
click at [213, 193] on textarea at bounding box center [265, 198] width 246 height 22
type textarea "Empathy - Rossi"
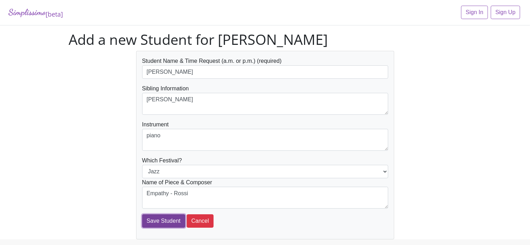
click at [161, 223] on input "Save Student" at bounding box center [163, 221] width 43 height 13
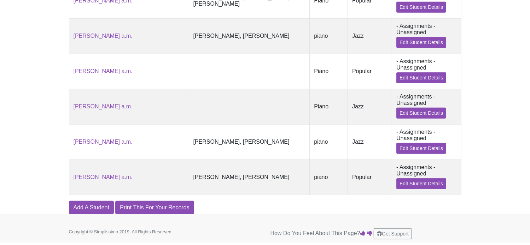
scroll to position [754, 0]
click at [97, 207] on link "Add A Student" at bounding box center [91, 207] width 45 height 13
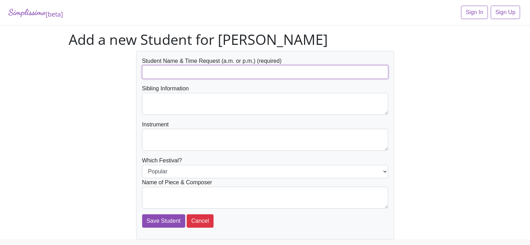
click at [172, 71] on input "text" at bounding box center [265, 71] width 246 height 13
type input "[PERSON_NAME]"
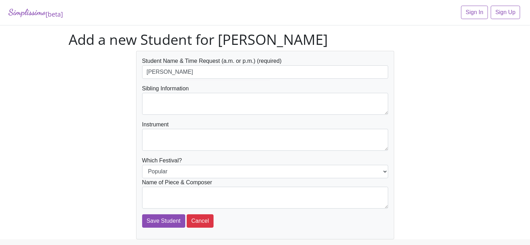
click at [186, 124] on div "Instrument" at bounding box center [265, 136] width 246 height 30
click at [186, 129] on textarea at bounding box center [265, 140] width 246 height 22
paste textarea "piano"
click at [186, 129] on textarea "piano" at bounding box center [265, 140] width 246 height 22
type textarea "piano"
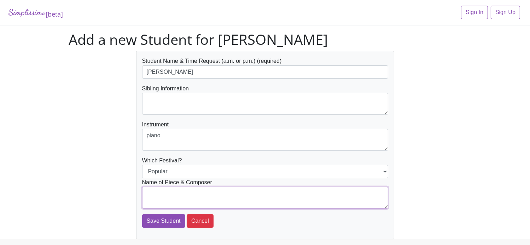
click at [199, 191] on textarea at bounding box center [265, 198] width 246 height 22
type textarea "Be Our Guest - Menken"
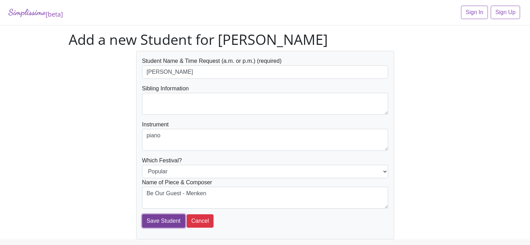
click at [162, 222] on input "Save Student" at bounding box center [163, 221] width 43 height 13
click at [164, 222] on input "Save Student" at bounding box center [163, 221] width 43 height 13
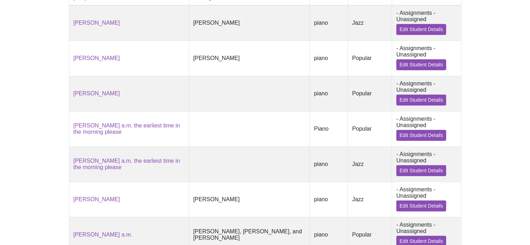
scroll to position [240, 0]
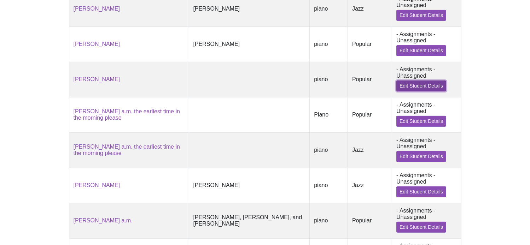
click at [396, 92] on link "Edit Student Details" at bounding box center [421, 86] width 50 height 11
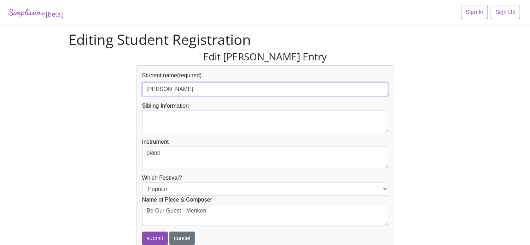
click at [288, 94] on input "[PERSON_NAME]" at bounding box center [265, 89] width 246 height 13
type input "[PERSON_NAME] p.m."
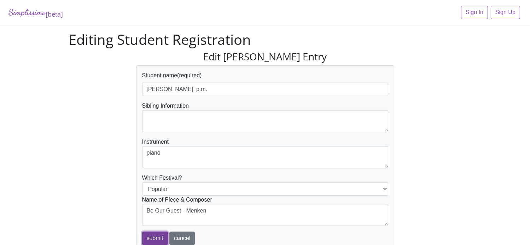
click at [158, 239] on input "submit" at bounding box center [155, 238] width 26 height 13
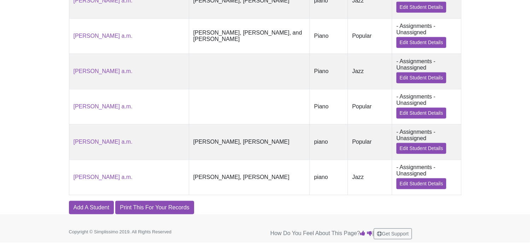
scroll to position [791, 0]
click at [85, 205] on link "Add A Student" at bounding box center [91, 207] width 45 height 13
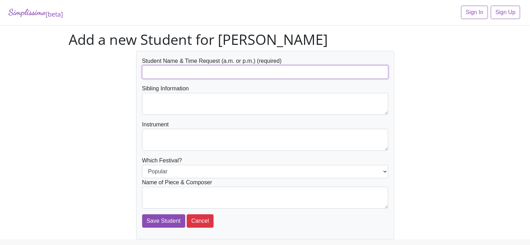
click at [166, 74] on input "text" at bounding box center [265, 71] width 246 height 13
type input "[PERSON_NAME] p.m."
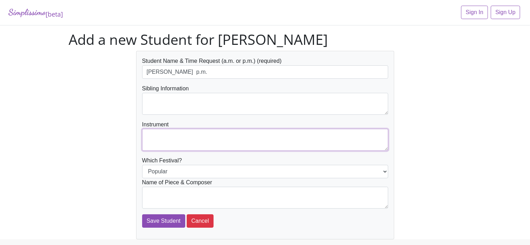
click at [319, 136] on textarea at bounding box center [265, 140] width 246 height 22
paste textarea "piano"
type textarea "piano"
click at [350, 172] on select "Popular Jazz" at bounding box center [265, 171] width 246 height 13
select select "Jazz"
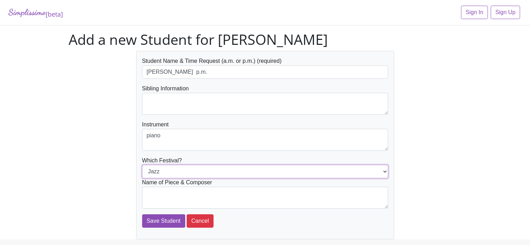
click at [142, 165] on select "Popular Jazz" at bounding box center [265, 171] width 246 height 13
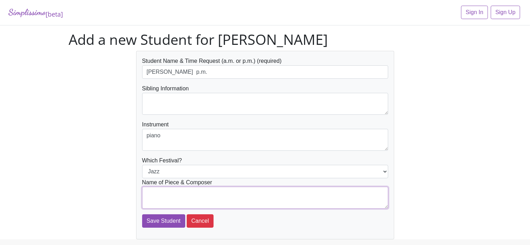
click at [346, 198] on textarea at bounding box center [265, 198] width 246 height 22
drag, startPoint x: 346, startPoint y: 198, endPoint x: 347, endPoint y: 205, distance: 6.7
click at [347, 205] on textarea at bounding box center [265, 198] width 246 height 22
type textarea "Bear and Birdie Waltz - Mier"
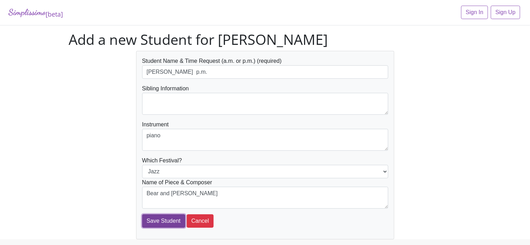
click at [160, 221] on input "Save Student" at bounding box center [163, 221] width 43 height 13
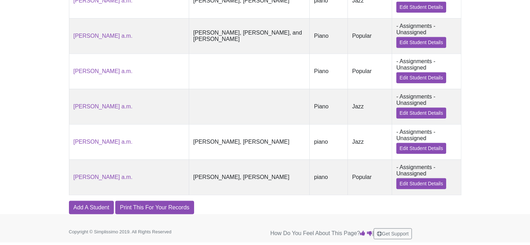
scroll to position [829, 0]
click at [95, 210] on link "Add A Student" at bounding box center [91, 207] width 45 height 13
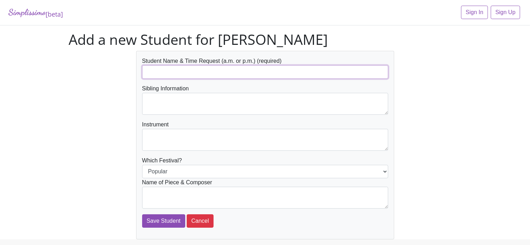
click at [187, 65] on input "text" at bounding box center [265, 71] width 246 height 13
type input "[PERSON_NAME]"
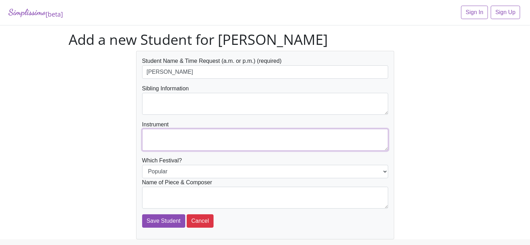
click at [207, 141] on textarea at bounding box center [265, 140] width 246 height 22
type textarea "piano"
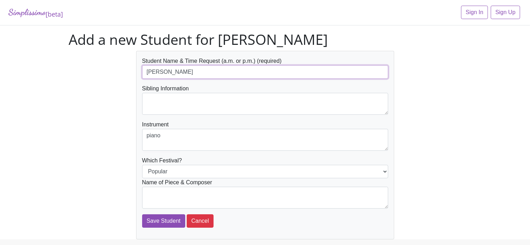
click at [249, 71] on input "[PERSON_NAME]" at bounding box center [265, 71] width 246 height 13
type input "[PERSON_NAME] early afternoon p.m."
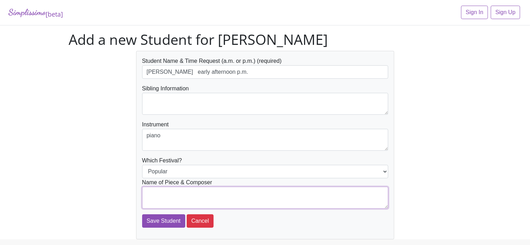
click at [249, 194] on textarea at bounding box center [265, 198] width 246 height 22
type textarea "Do You Want to Build a [PERSON_NAME]"
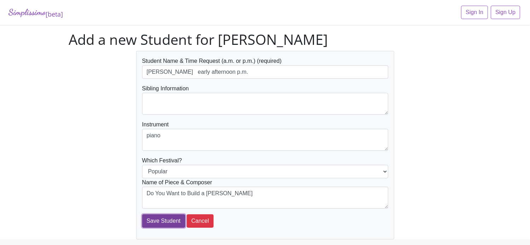
click at [170, 220] on input "Save Student" at bounding box center [163, 221] width 43 height 13
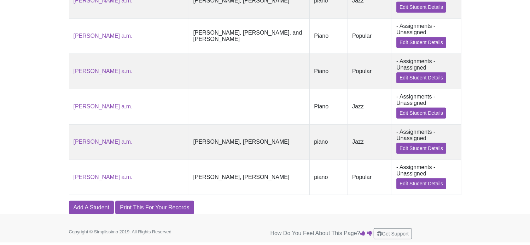
scroll to position [867, 0]
click at [90, 210] on link "Add A Student" at bounding box center [91, 207] width 45 height 13
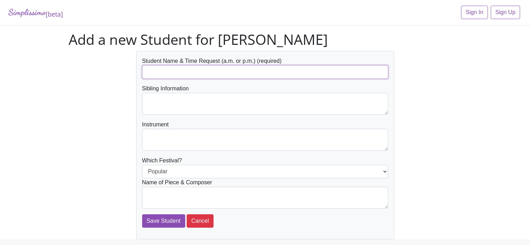
click at [179, 68] on input "text" at bounding box center [265, 71] width 246 height 13
type input "[PERSON_NAME] early afternoon p.m."
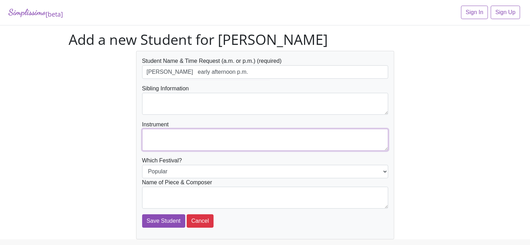
click at [195, 136] on textarea at bounding box center [265, 140] width 246 height 22
type textarea "Piano"
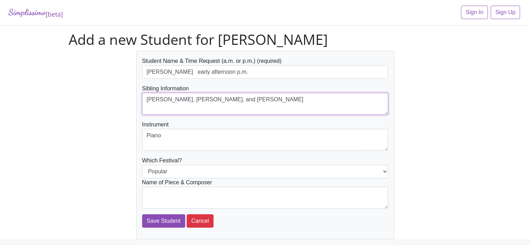
click at [232, 110] on textarea "[PERSON_NAME], [PERSON_NAME], and [PERSON_NAME]" at bounding box center [265, 104] width 246 height 22
type textarea "J"
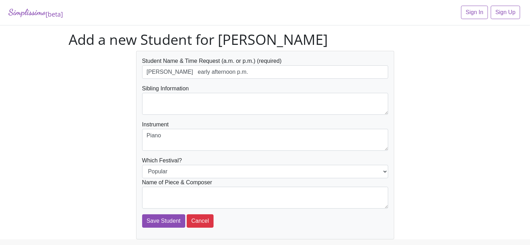
click at [299, 185] on div "Name of Piece & Composer" at bounding box center [265, 194] width 246 height 30
click at [300, 169] on select "Popular Jazz" at bounding box center [265, 171] width 246 height 13
select select "Jazz"
click at [142, 165] on select "Popular Jazz" at bounding box center [265, 171] width 246 height 13
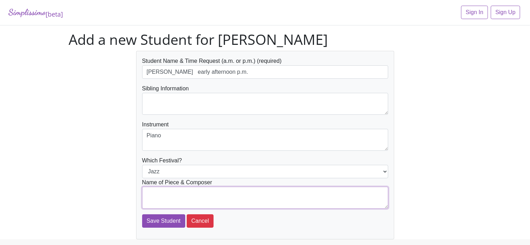
click at [286, 202] on textarea at bounding box center [265, 198] width 246 height 22
type textarea "Penguin Blues - Faber"
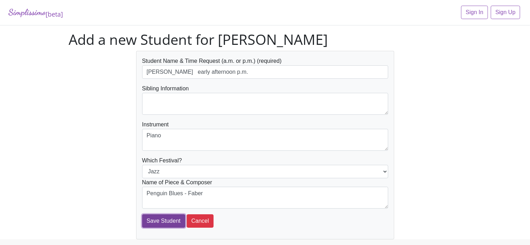
click at [161, 223] on input "Save Student" at bounding box center [163, 221] width 43 height 13
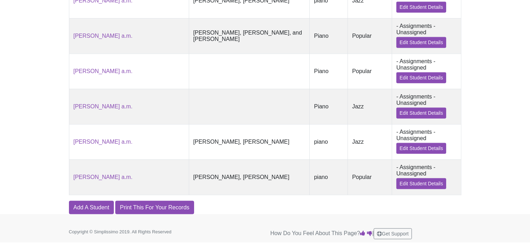
scroll to position [905, 0]
click at [90, 211] on link "Add A Student" at bounding box center [91, 207] width 45 height 13
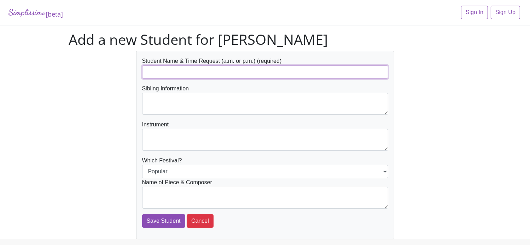
click at [202, 74] on input "text" at bounding box center [265, 71] width 246 height 13
type input "[PERSON_NAME] a.m."
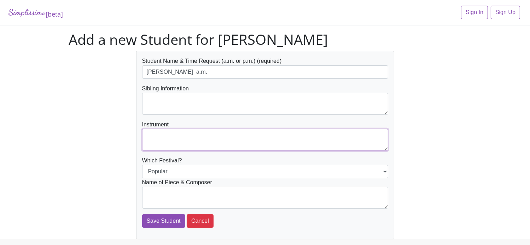
click at [216, 133] on textarea at bounding box center [265, 140] width 246 height 22
paste textarea "piano"
type textarea "piano"
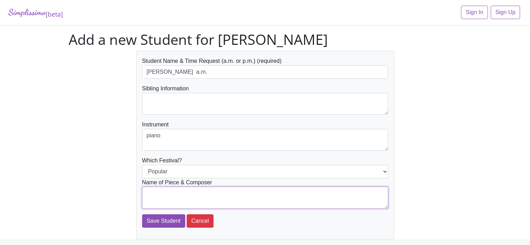
click at [208, 191] on textarea at bounding box center [265, 198] width 246 height 22
type textarea "He's a Pirate - [PERSON_NAME]"
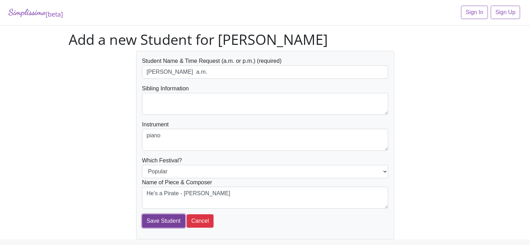
click at [163, 222] on input "Save Student" at bounding box center [163, 221] width 43 height 13
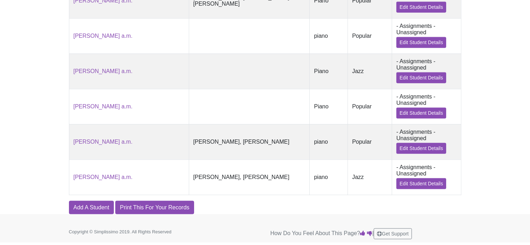
scroll to position [942, 0]
click at [94, 207] on link "Add A Student" at bounding box center [91, 207] width 45 height 13
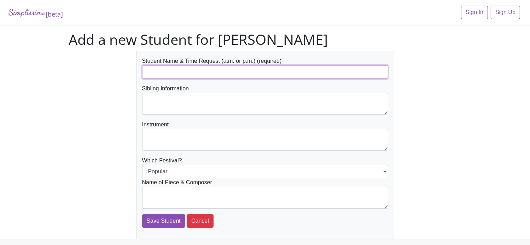
click at [177, 72] on input "text" at bounding box center [265, 71] width 246 height 13
type input "[PERSON_NAME] a.m."
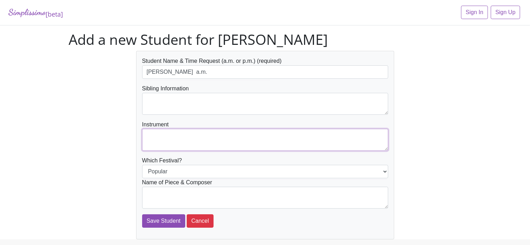
click at [181, 135] on textarea at bounding box center [265, 140] width 246 height 22
paste textarea "piano"
type textarea "piano"
click at [193, 173] on select "Popular Jazz" at bounding box center [265, 171] width 246 height 13
select select "Jazz"
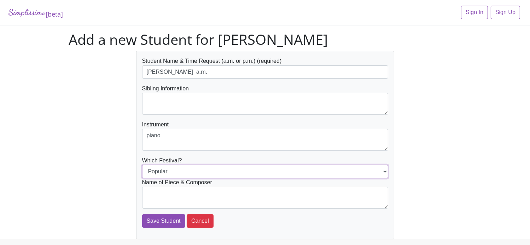
click at [142, 165] on select "Popular Jazz" at bounding box center [265, 171] width 246 height 13
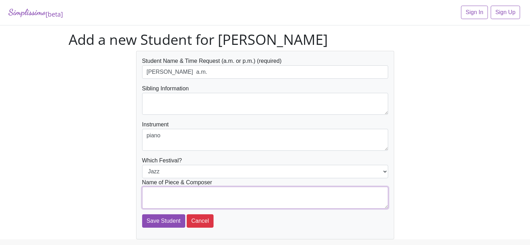
click at [193, 194] on textarea at bounding box center [265, 198] width 246 height 22
type textarea "Snowboard Boogie - [PERSON_NAME]"
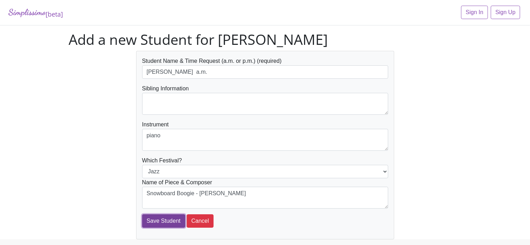
click at [156, 222] on input "Save Student" at bounding box center [163, 221] width 43 height 13
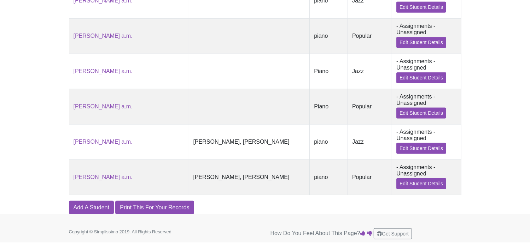
scroll to position [980, 0]
click at [93, 206] on link "Add A Student" at bounding box center [91, 207] width 45 height 13
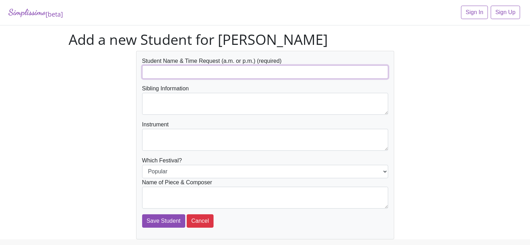
click at [176, 75] on input "text" at bounding box center [265, 71] width 246 height 13
type input "[PERSON_NAME]"
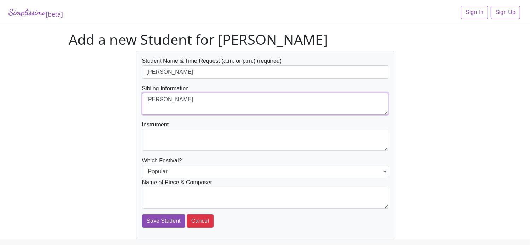
type textarea "[PERSON_NAME]"
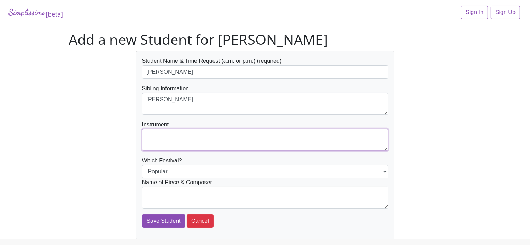
click at [238, 138] on textarea at bounding box center [265, 140] width 246 height 22
paste textarea "piano"
type textarea "piano"
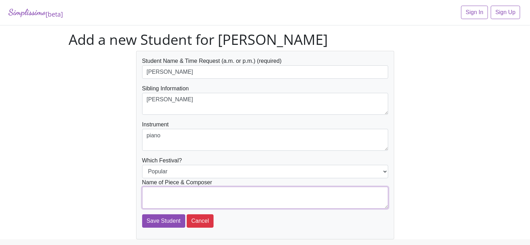
click at [244, 193] on textarea at bounding box center [265, 198] width 246 height 22
type textarea "Beauty and the Beast - Menken"
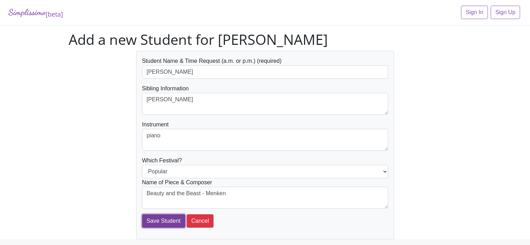
click at [158, 217] on input "Save Student" at bounding box center [163, 221] width 43 height 13
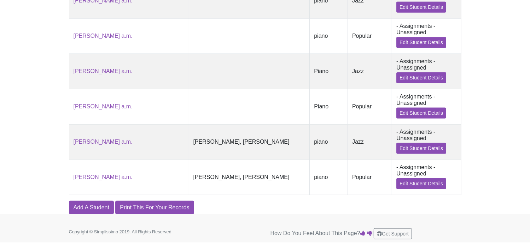
scroll to position [1017, 0]
click at [97, 211] on link "Add A Student" at bounding box center [91, 207] width 45 height 13
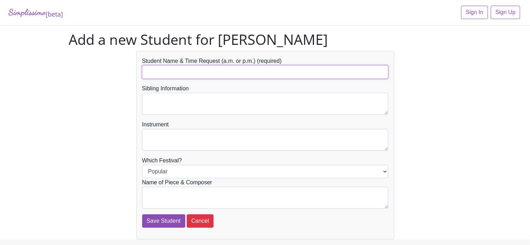
click at [164, 69] on input "text" at bounding box center [265, 71] width 246 height 13
type input "[PERSON_NAME]"
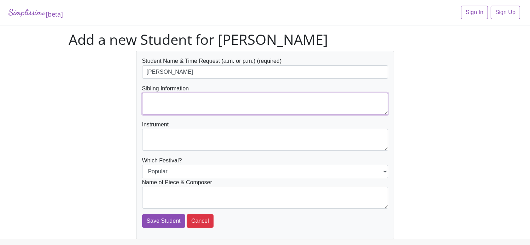
click at [174, 104] on textarea at bounding box center [265, 104] width 246 height 22
type textarea "[PERSON_NAME]"
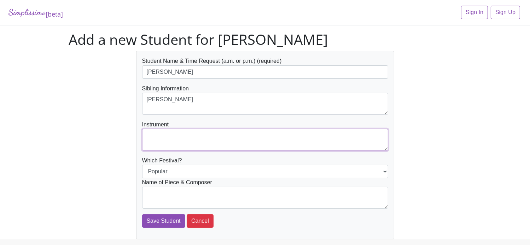
paste textarea "piano"
type textarea "piano"
click at [178, 174] on select "Popular Jazz" at bounding box center [265, 171] width 246 height 13
select select "Jazz"
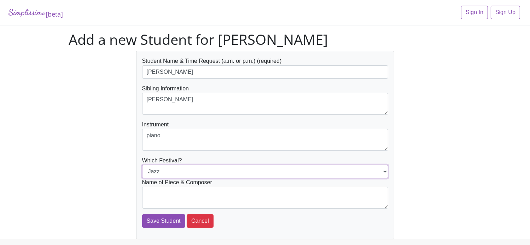
click at [142, 165] on select "Popular Jazz" at bounding box center [265, 171] width 246 height 13
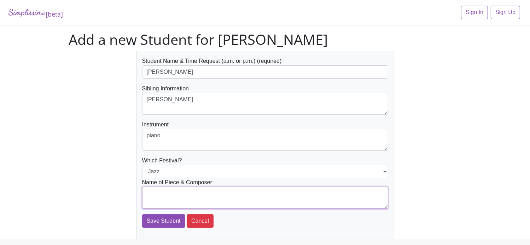
click at [179, 191] on textarea at bounding box center [265, 198] width 246 height 22
type textarea "p"
type textarea "Pine Cone Rag - Mier"
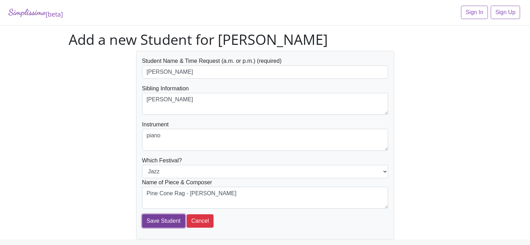
click at [161, 221] on input "Save Student" at bounding box center [163, 221] width 43 height 13
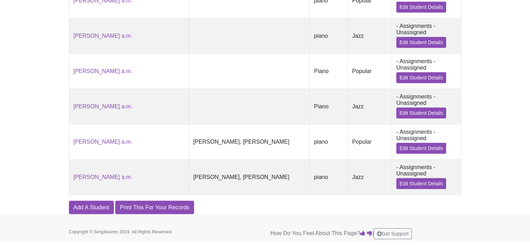
scroll to position [1055, 0]
click at [92, 204] on link "Add A Student" at bounding box center [91, 207] width 45 height 13
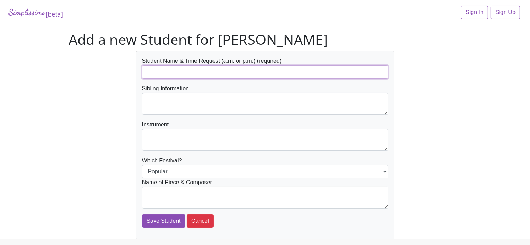
click at [193, 73] on input "text" at bounding box center [265, 71] width 246 height 13
type input "[PERSON_NAME]"
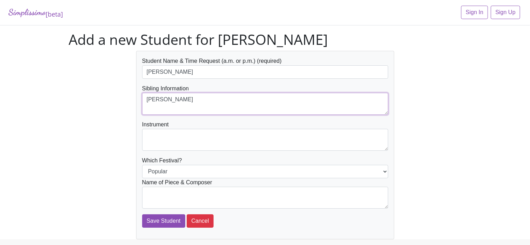
type textarea "[PERSON_NAME]"
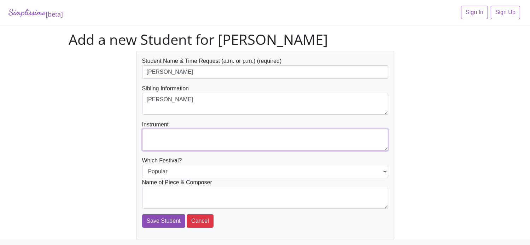
paste textarea "piano"
type textarea "piano"
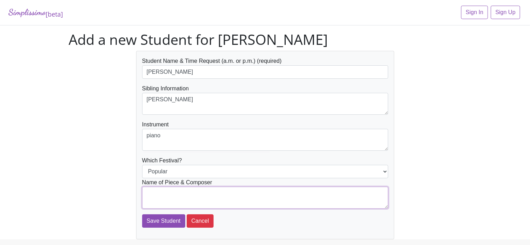
click at [231, 192] on textarea at bounding box center [265, 198] width 246 height 22
type textarea "Remember [PERSON_NAME]"
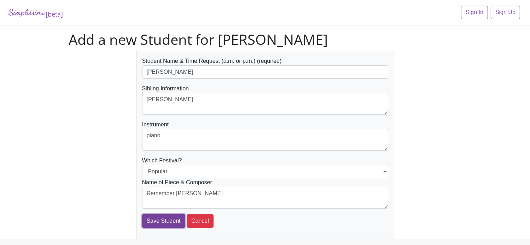
click at [157, 221] on input "Save Student" at bounding box center [163, 221] width 43 height 13
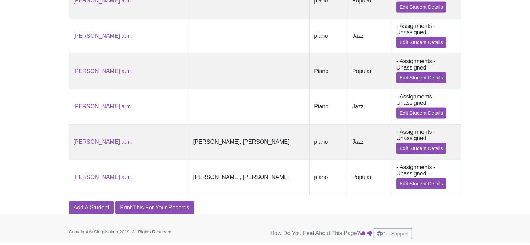
scroll to position [1093, 0]
click at [90, 204] on link "Add A Student" at bounding box center [91, 207] width 45 height 13
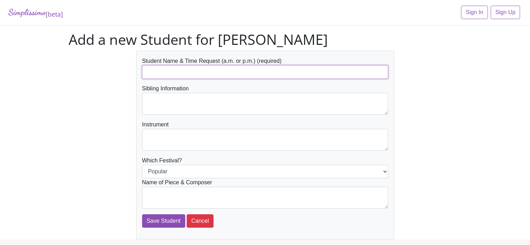
click at [174, 75] on input "text" at bounding box center [265, 71] width 246 height 13
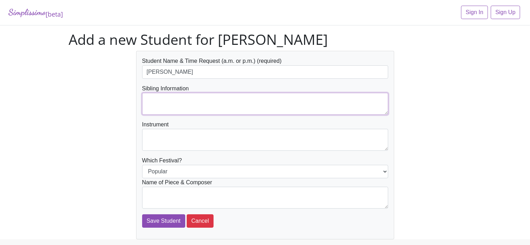
click at [180, 98] on textarea at bounding box center [265, 104] width 246 height 22
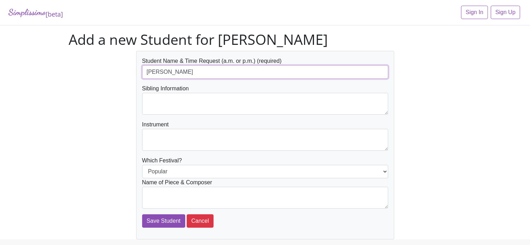
click at [176, 77] on input "[PERSON_NAME]" at bounding box center [265, 71] width 246 height 13
type input "[PERSON_NAME]"
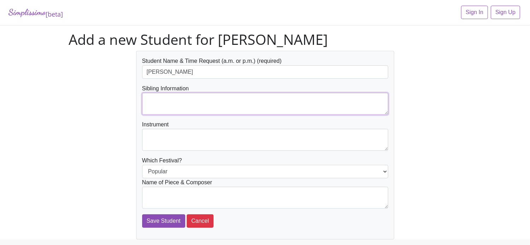
click at [179, 102] on textarea at bounding box center [265, 104] width 246 height 22
type textarea "[PERSON_NAME]"
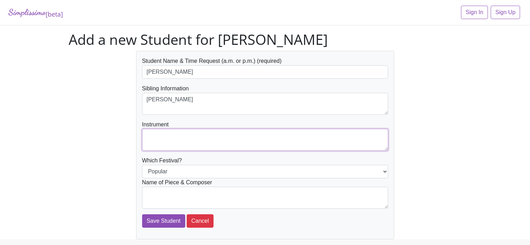
paste textarea "piano"
type textarea "piano"
click at [200, 167] on select "Popular Jazz" at bounding box center [265, 171] width 246 height 13
select select "Jazz"
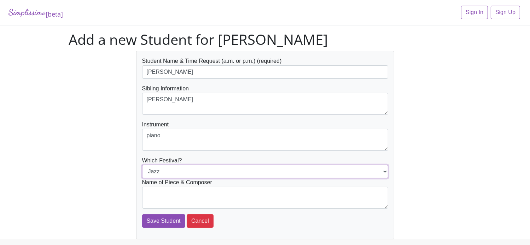
click at [142, 165] on select "Popular Jazz" at bounding box center [265, 171] width 246 height 13
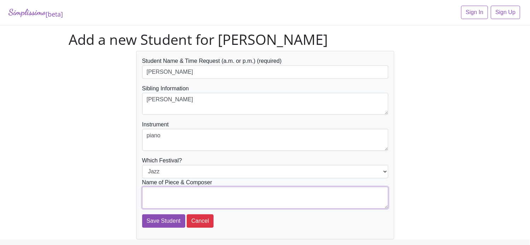
click at [205, 201] on textarea at bounding box center [265, 198] width 246 height 22
type textarea "Snowboard Boogie - Mier"
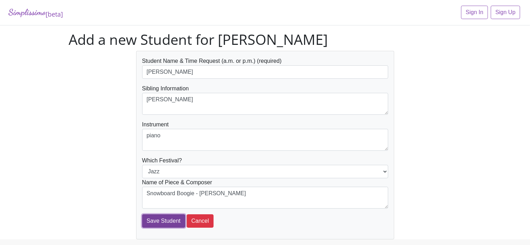
click at [164, 222] on input "Save Student" at bounding box center [163, 221] width 43 height 13
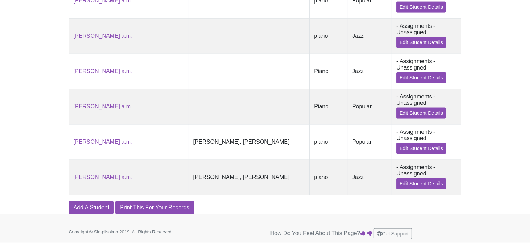
scroll to position [1117, 0]
click at [93, 215] on link "Add A Student" at bounding box center [91, 207] width 45 height 13
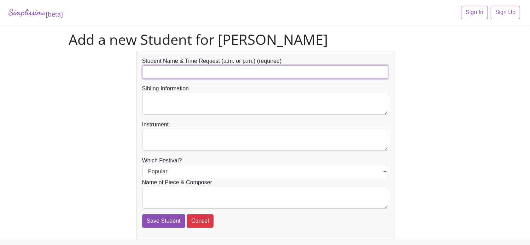
click at [171, 72] on input "text" at bounding box center [265, 71] width 246 height 13
type input "[PERSON_NAME]"
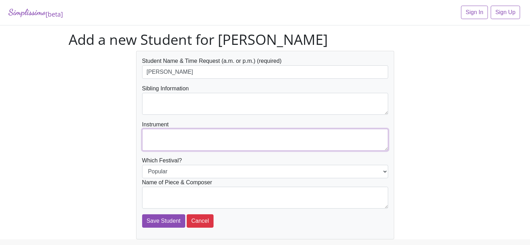
paste textarea "piano"
type textarea "piano"
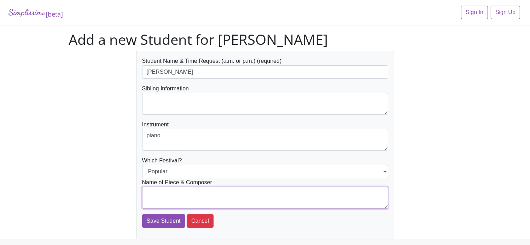
click at [195, 198] on textarea at bounding box center [265, 198] width 246 height 22
type textarea "Do You Want to Build a Snowman? - [PERSON_NAME]"
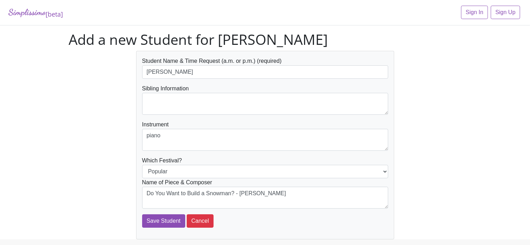
click at [100, 203] on div "Student Name & Time Request (a.m. or p.m.) (required) [PERSON_NAME] Sibling Inf…" at bounding box center [265, 145] width 403 height 189
click at [169, 217] on input "Save Student" at bounding box center [163, 221] width 43 height 13
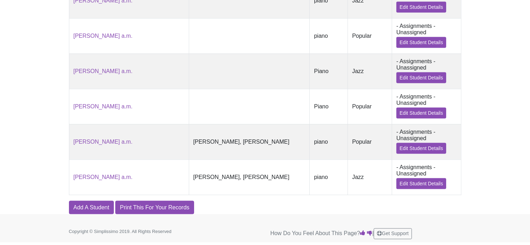
scroll to position [1168, 0]
click at [97, 208] on link "Add A Student" at bounding box center [91, 207] width 45 height 13
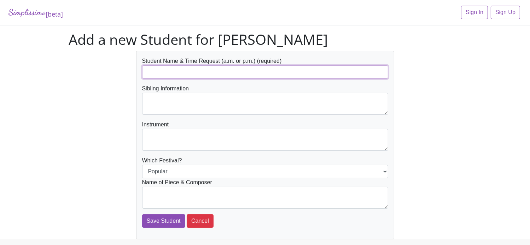
click at [157, 71] on input "text" at bounding box center [265, 71] width 246 height 13
type input "[PERSON_NAME]"
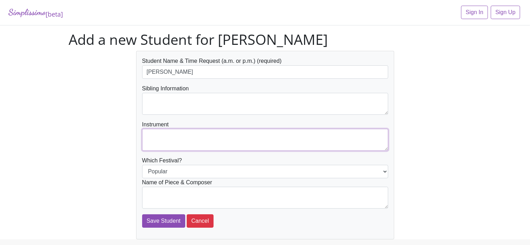
paste textarea "piano"
type textarea "piano"
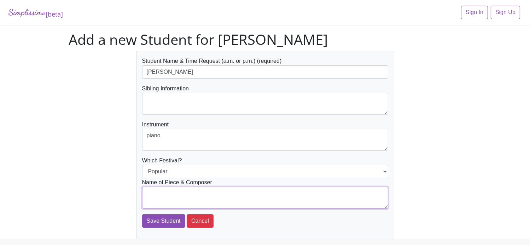
click at [180, 203] on textarea at bounding box center [265, 198] width 246 height 22
type textarea "Happy Birthday to You - Hill"
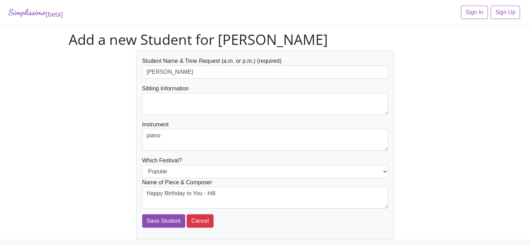
click at [123, 201] on div "Student Name & Time Request (a.m. or p.m.) (required) Arjun Patal Sibling Infor…" at bounding box center [265, 145] width 403 height 189
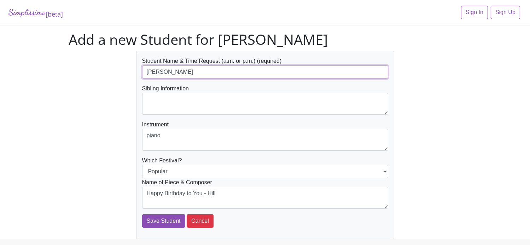
click at [212, 71] on input "[PERSON_NAME]" at bounding box center [265, 71] width 246 height 13
type input "[PERSON_NAME] a.m."
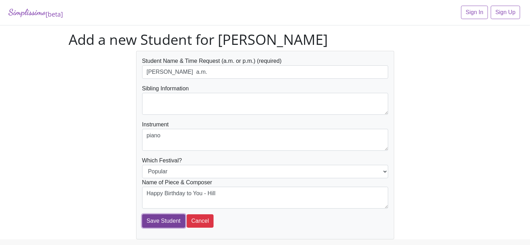
click at [167, 219] on input "Save Student" at bounding box center [163, 221] width 43 height 13
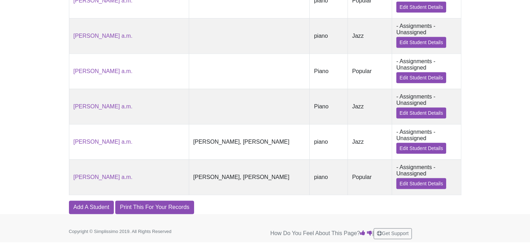
scroll to position [1206, 0]
click at [100, 204] on link "Add A Student" at bounding box center [91, 207] width 45 height 13
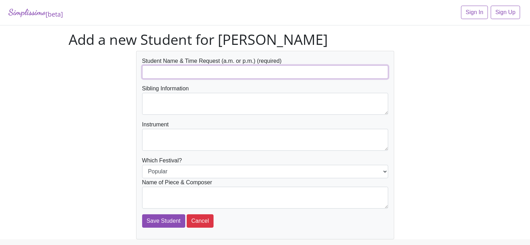
click at [180, 75] on input "text" at bounding box center [265, 71] width 246 height 13
type input "[PERSON_NAME] p.m."
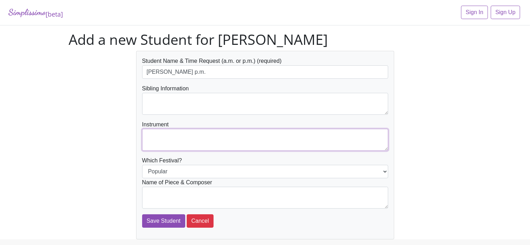
click at [196, 136] on textarea at bounding box center [265, 140] width 246 height 22
paste textarea "piano"
type textarea "piano"
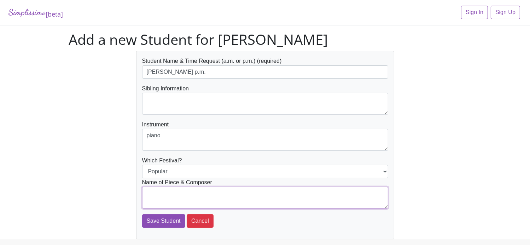
click at [209, 194] on textarea at bounding box center [265, 198] width 246 height 22
type textarea "ABC - Mizell"
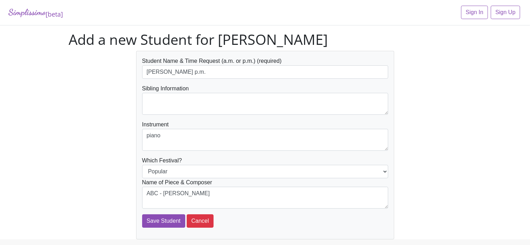
click at [113, 203] on div "Student Name & Time Request (a.m. or p.m.) (required) Truman Reed p.m. Sibling …" at bounding box center [265, 145] width 403 height 189
click at [160, 221] on input "Save Student" at bounding box center [163, 221] width 43 height 13
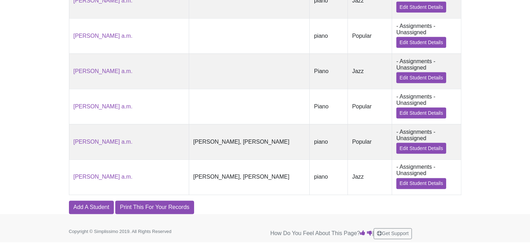
scroll to position [1244, 0]
click at [95, 208] on link "Add A Student" at bounding box center [91, 207] width 45 height 13
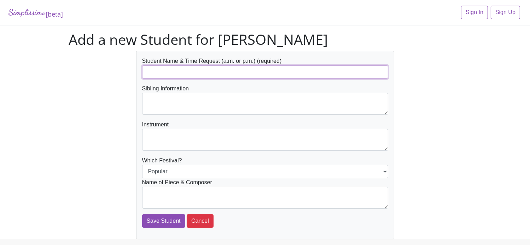
click at [176, 76] on input "text" at bounding box center [265, 71] width 246 height 13
type input "[PERSON_NAME] p.m."
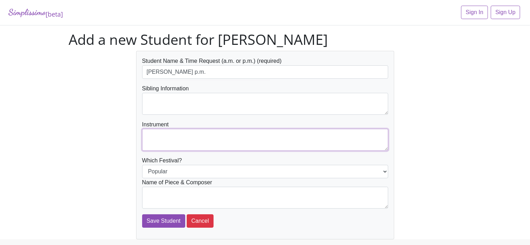
click at [187, 145] on textarea at bounding box center [265, 140] width 246 height 22
paste textarea "piano"
type textarea "piano"
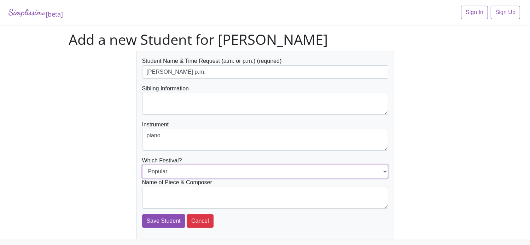
click at [194, 167] on select "Popular Jazz" at bounding box center [265, 171] width 246 height 13
select select "Jazz"
click at [142, 165] on select "Popular Jazz" at bounding box center [265, 171] width 246 height 13
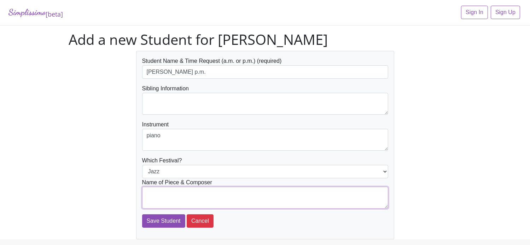
click at [198, 196] on textarea at bounding box center [265, 198] width 246 height 22
click at [236, 201] on textarea at bounding box center [265, 198] width 246 height 22
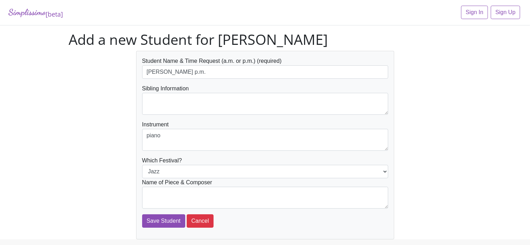
click at [249, 220] on form "Student Name & Time Request (a.m. or p.m.) (required) [PERSON_NAME] p.m. Siblin…" at bounding box center [265, 142] width 246 height 171
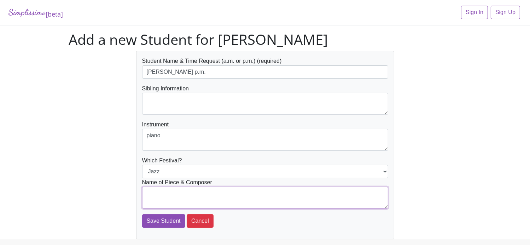
click at [245, 200] on textarea at bounding box center [265, 198] width 246 height 22
type textarea "Jazz on Ice - [PERSON_NAME]"
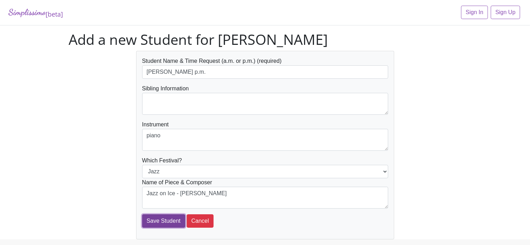
click at [155, 220] on input "Save Student" at bounding box center [163, 221] width 43 height 13
